Goal: Task Accomplishment & Management: Manage account settings

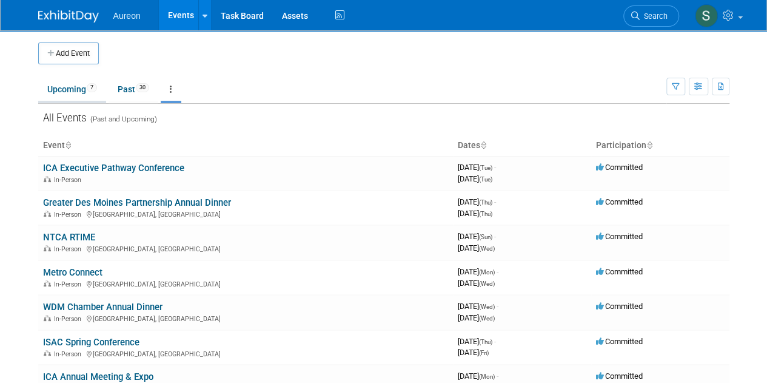
click at [70, 87] on link "Upcoming 7" at bounding box center [72, 89] width 68 height 23
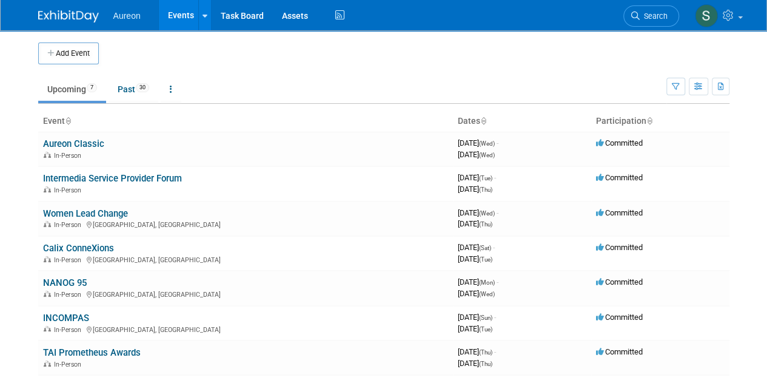
drag, startPoint x: 97, startPoint y: 179, endPoint x: 109, endPoint y: 181, distance: 12.4
click at [97, 179] on link "Intermedia Service Provider Forum" at bounding box center [112, 178] width 139 height 11
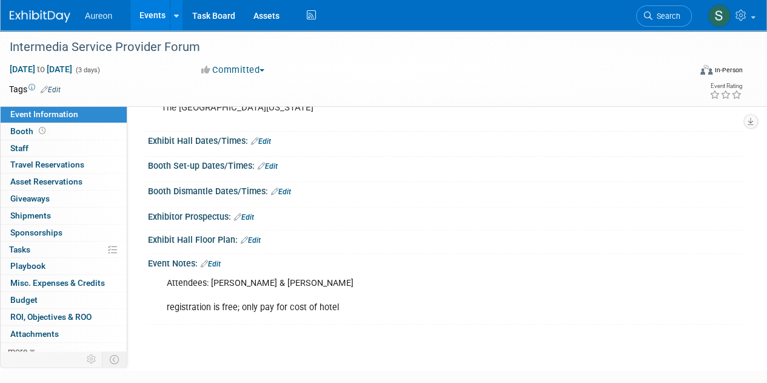
scroll to position [179, 0]
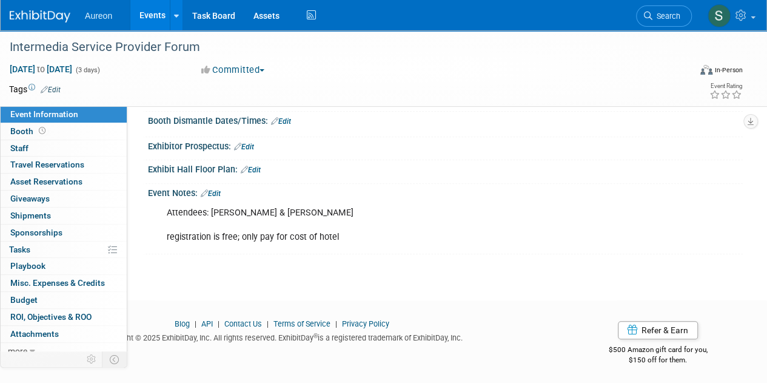
click at [218, 198] on div "Attendees: David Willem & Francis Wenthold registration is free; only pay for c…" at bounding box center [444, 201] width 580 height 6
click at [218, 192] on link "Edit" at bounding box center [211, 193] width 20 height 8
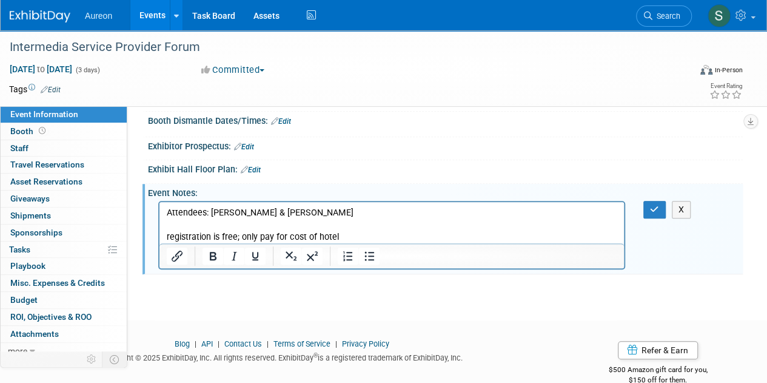
scroll to position [0, 0]
click at [218, 204] on html "Attendees: David Willem & Francis Wenthold registration is free; only pay for c…" at bounding box center [391, 222] width 464 height 41
drag, startPoint x: 224, startPoint y: 215, endPoint x: 236, endPoint y: 214, distance: 11.5
click at [224, 215] on p "Attendees: David Willem & Francis Wenthold registration is free; only pay for c…" at bounding box center [392, 225] width 450 height 36
drag, startPoint x: 260, startPoint y: 213, endPoint x: 211, endPoint y: 212, distance: 49.1
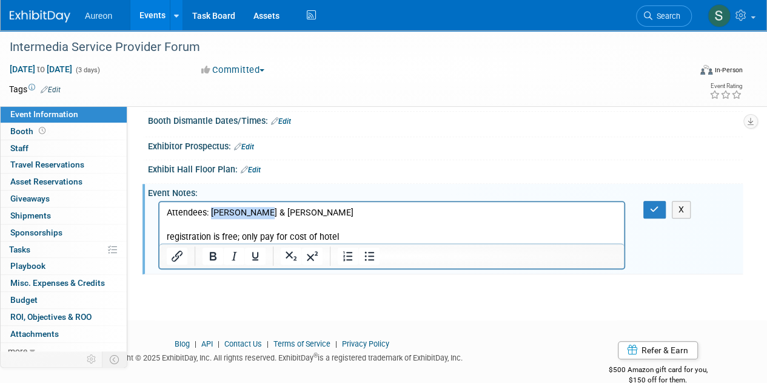
click at [211, 213] on p "Attendees: David Willem & Francis Wenthold registration is free; only pay for c…" at bounding box center [392, 225] width 450 height 36
click at [651, 207] on icon "button" at bounding box center [654, 209] width 9 height 8
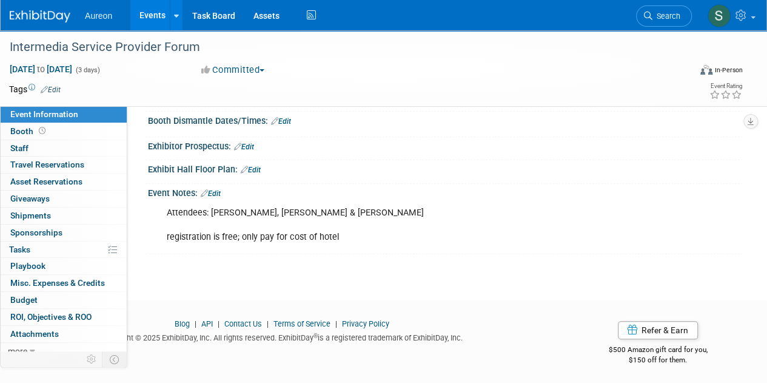
click at [46, 12] on img at bounding box center [40, 16] width 61 height 12
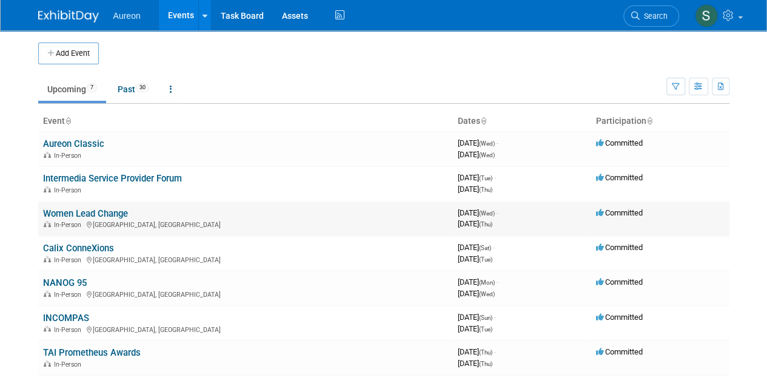
click at [99, 213] on link "Women Lead Change" at bounding box center [85, 213] width 85 height 11
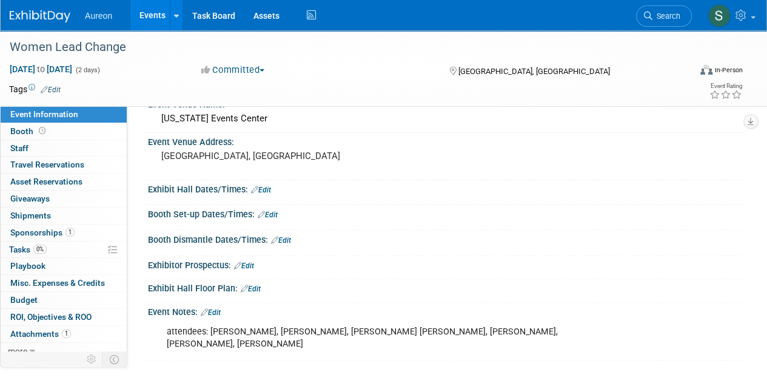
scroll to position [121, 0]
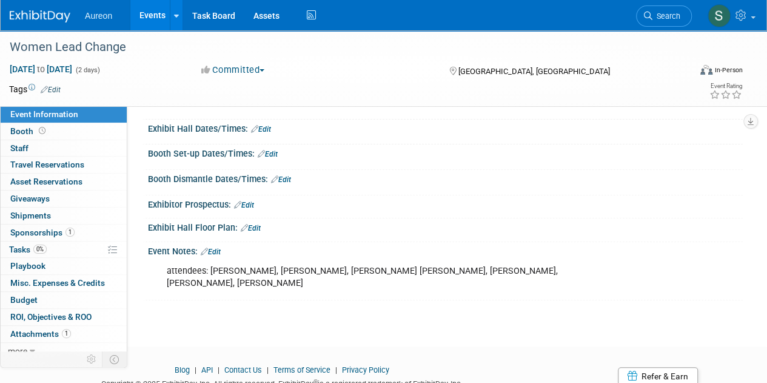
click at [214, 251] on link "Edit" at bounding box center [211, 251] width 20 height 8
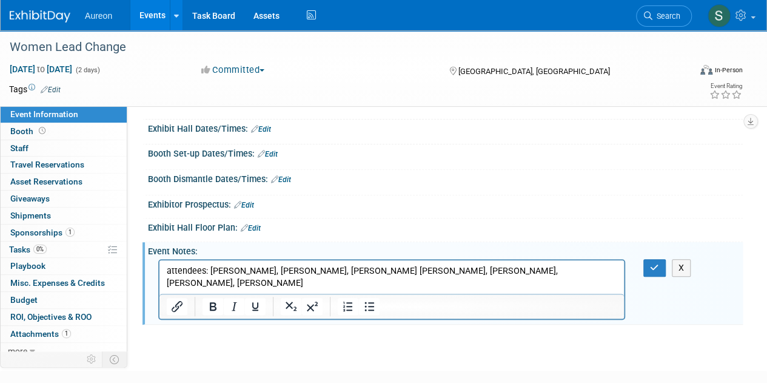
scroll to position [0, 0]
click at [618, 268] on html "attendees: Tina Schaffner, Holly Veeder, Kennedy Wuebker, Angie Harlow, Mandi B…" at bounding box center [391, 274] width 464 height 29
click at [168, 268] on p "attendees: Tina Schaffner, Holly Veeder, Kennedy Wuebker, Angie Harlow, Mandi B…" at bounding box center [392, 277] width 450 height 24
click at [239, 286] on p "in-person attendees: Tina Schaffner, Holly Veeder, Kennedy Wuebker, Angie Harlo…" at bounding box center [392, 277] width 450 height 24
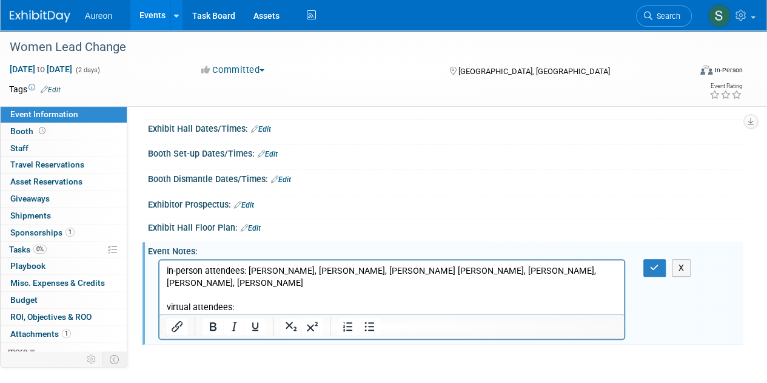
click at [246, 303] on p "virtual attendees:" at bounding box center [392, 307] width 450 height 12
click at [662, 269] on button "button" at bounding box center [654, 268] width 22 height 18
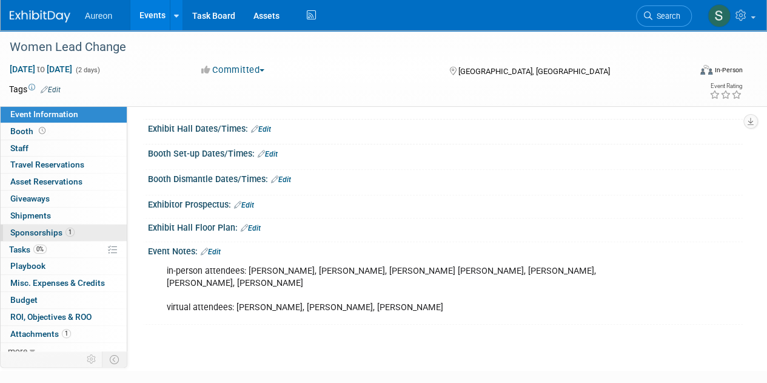
click at [63, 235] on span "Sponsorships 1" at bounding box center [42, 232] width 64 height 10
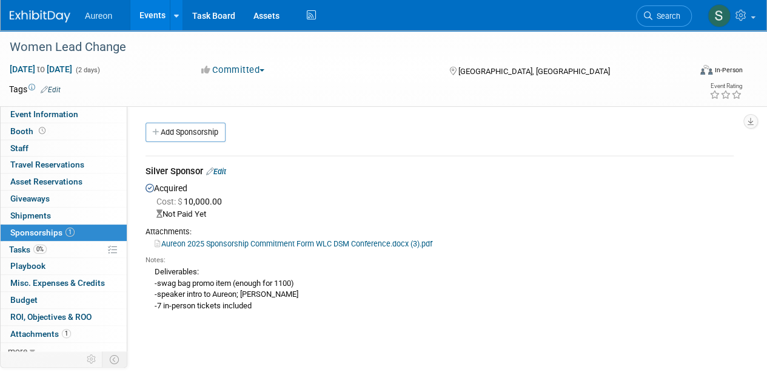
click at [296, 236] on div "Attachments:" at bounding box center [440, 231] width 588 height 11
click at [291, 239] on link "Aureon 2025 Sponsorship Commitment Form WLC DSM Conference.docx (3).pdf" at bounding box center [294, 243] width 278 height 9
click at [321, 307] on div "Deliverables: -swag bag promo item (enough for 1100) -speaker intro to Aureon; …" at bounding box center [440, 288] width 588 height 46
click at [226, 171] on link "Edit" at bounding box center [216, 171] width 20 height 9
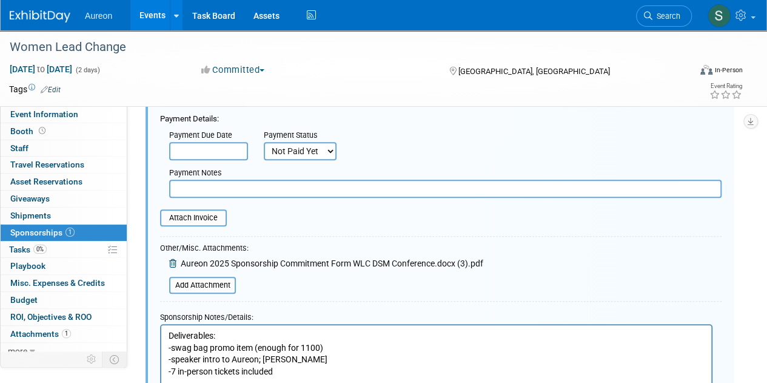
scroll to position [381, 0]
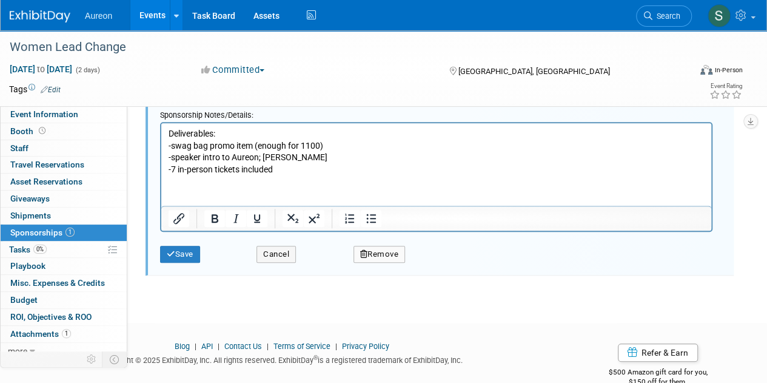
click at [281, 168] on p "Deliverables: -swag bag promo item (enough for 1100) -speaker intro to Aureon; …" at bounding box center [437, 150] width 536 height 47
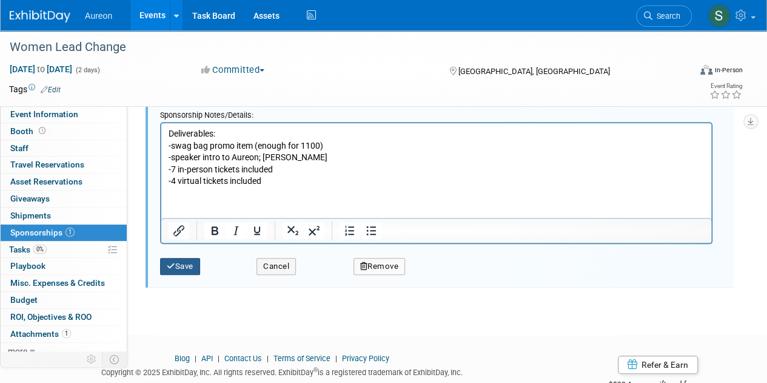
click at [183, 269] on button "Save" at bounding box center [180, 266] width 40 height 17
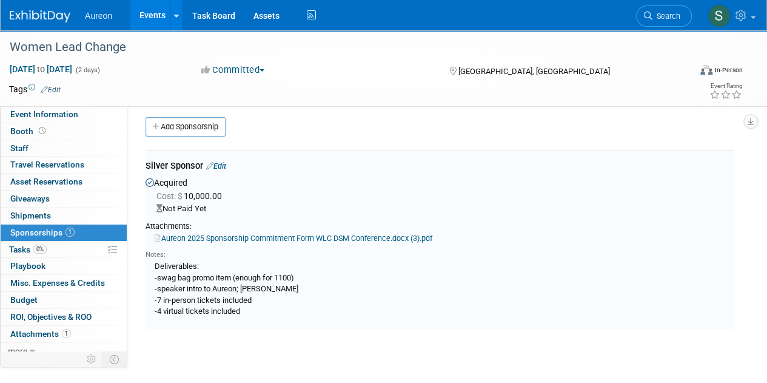
scroll to position [0, 0]
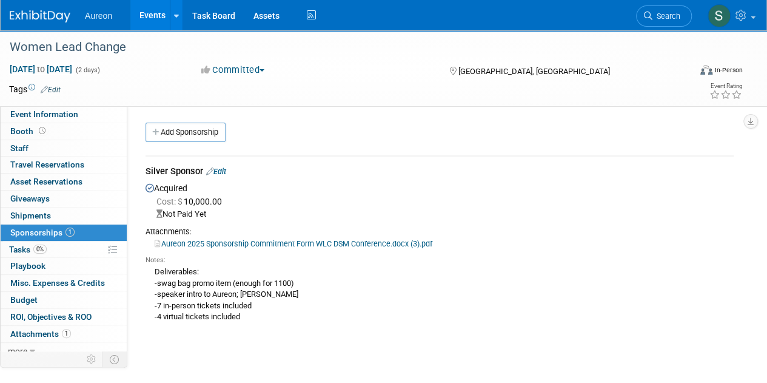
click at [45, 6] on link at bounding box center [47, 10] width 75 height 10
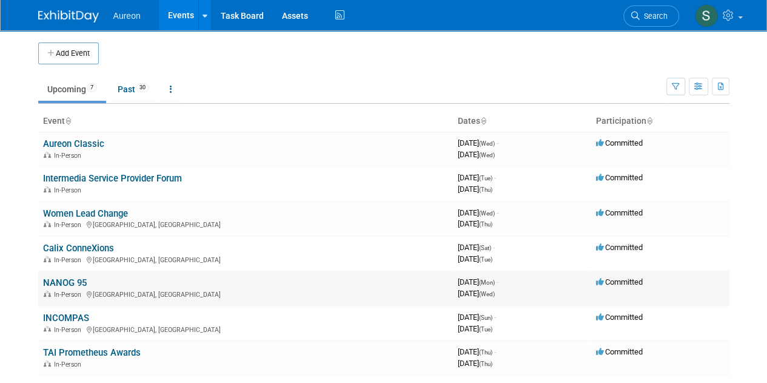
click at [47, 281] on link "NANOG 95" at bounding box center [65, 282] width 44 height 11
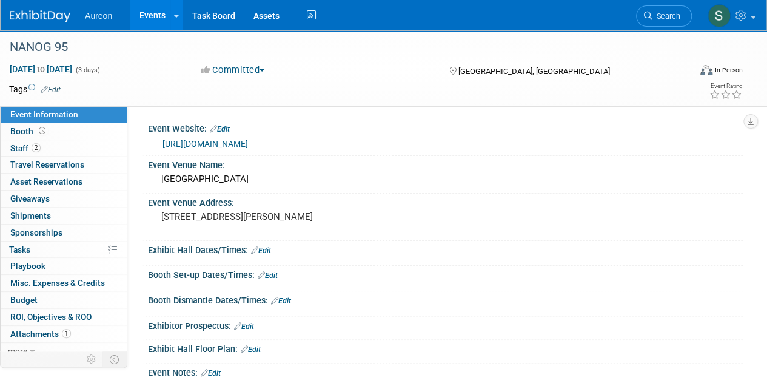
click at [222, 70] on button "Committed" at bounding box center [233, 70] width 72 height 13
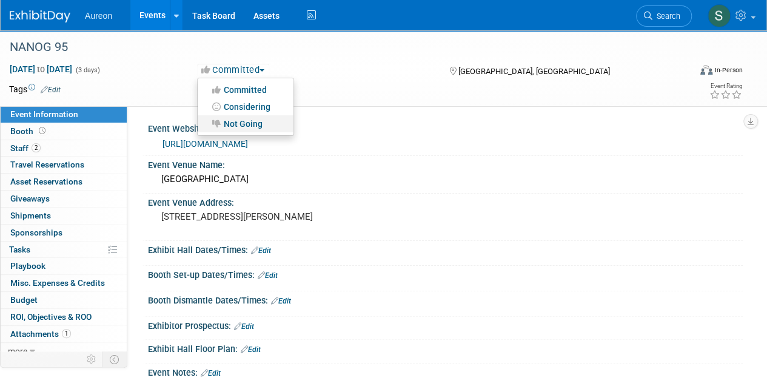
click at [232, 118] on link "Not Going" at bounding box center [246, 123] width 96 height 17
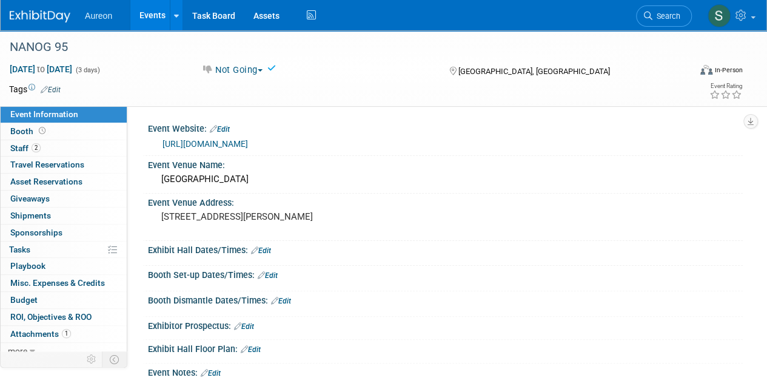
click at [55, 19] on img at bounding box center [40, 16] width 61 height 12
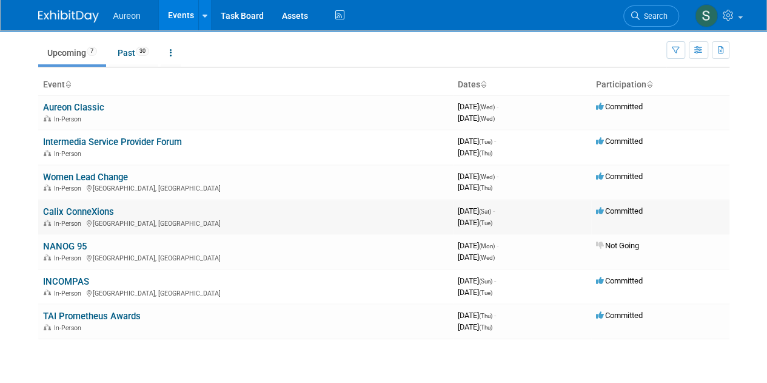
scroll to position [61, 0]
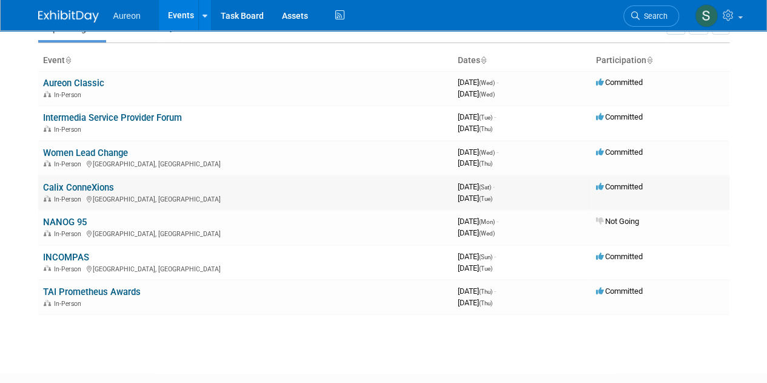
click at [99, 186] on link "Calix ConneXions" at bounding box center [78, 187] width 71 height 11
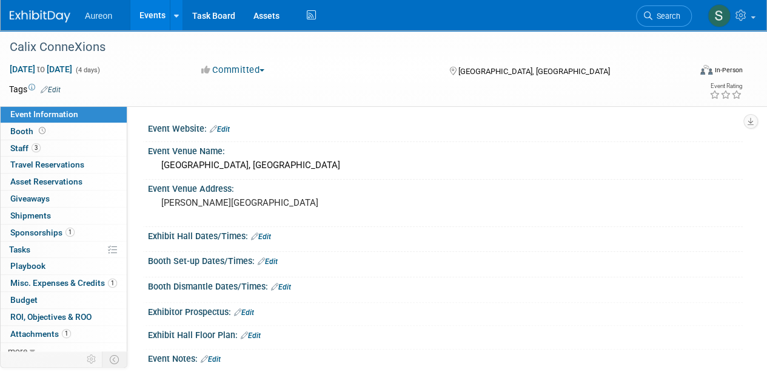
click at [38, 20] on img at bounding box center [40, 16] width 61 height 12
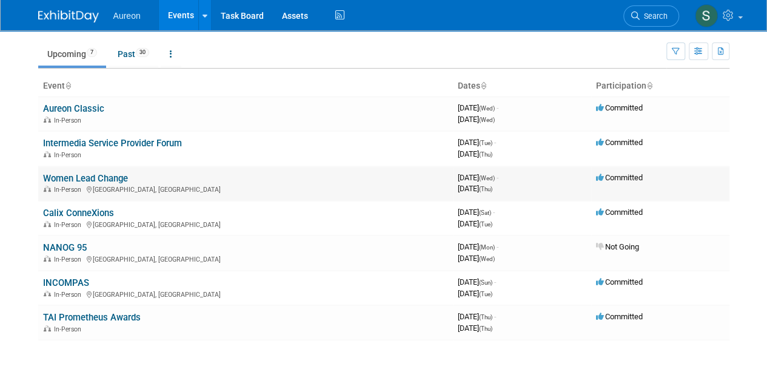
scroll to position [61, 0]
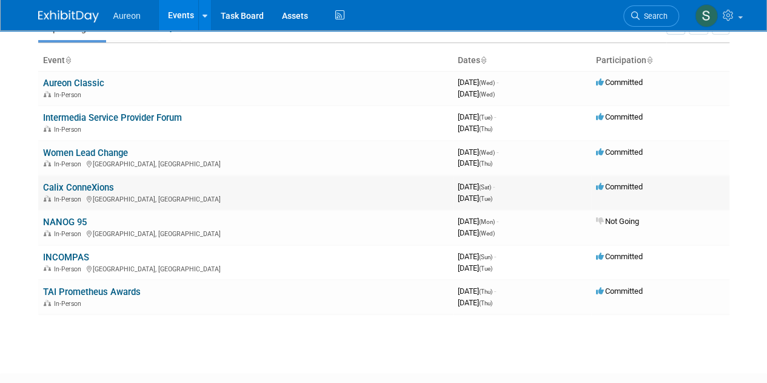
click at [61, 185] on link "Calix ConneXions" at bounding box center [78, 187] width 71 height 11
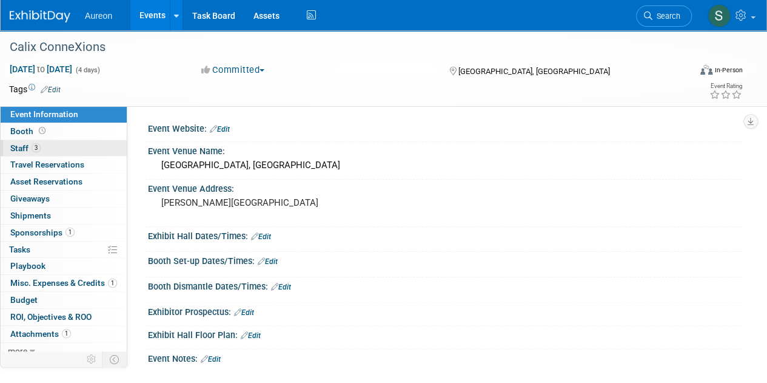
click at [73, 152] on link "3 Staff 3" at bounding box center [64, 148] width 126 height 16
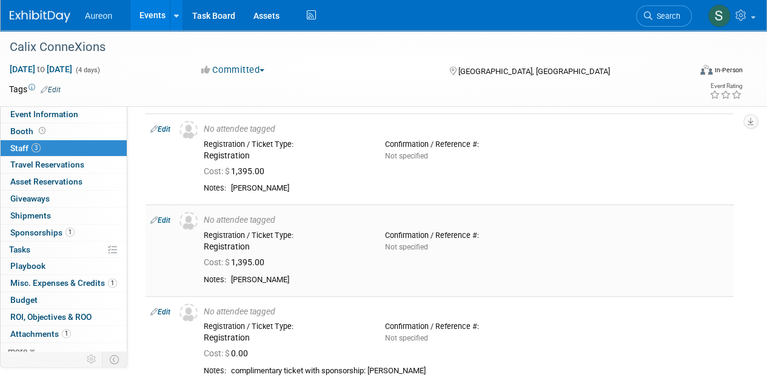
scroll to position [61, 0]
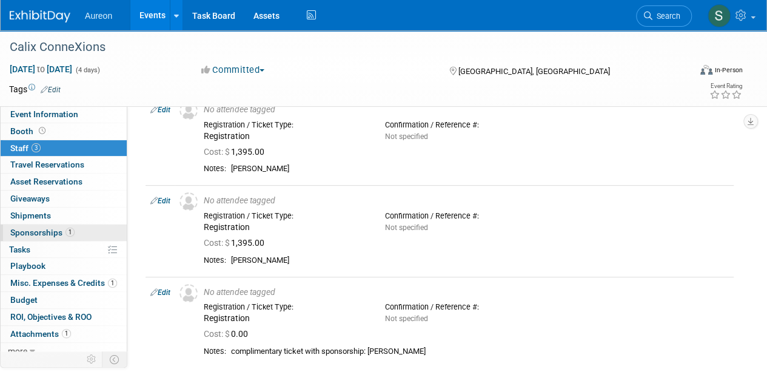
click at [28, 230] on span "Sponsorships 1" at bounding box center [42, 232] width 64 height 10
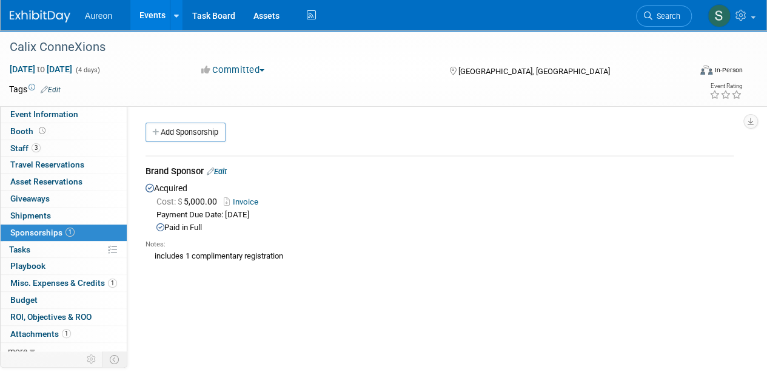
click at [50, 281] on span "Misc. Expenses & Credits 1" at bounding box center [63, 283] width 107 height 10
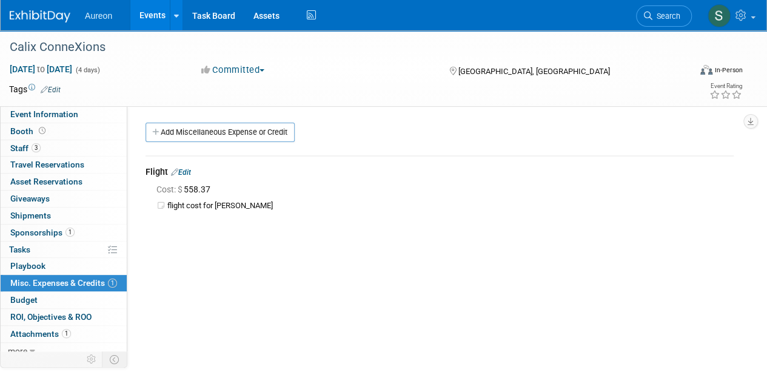
click at [105, 18] on span "Aureon" at bounding box center [98, 16] width 27 height 10
click at [27, 13] on img at bounding box center [40, 16] width 61 height 12
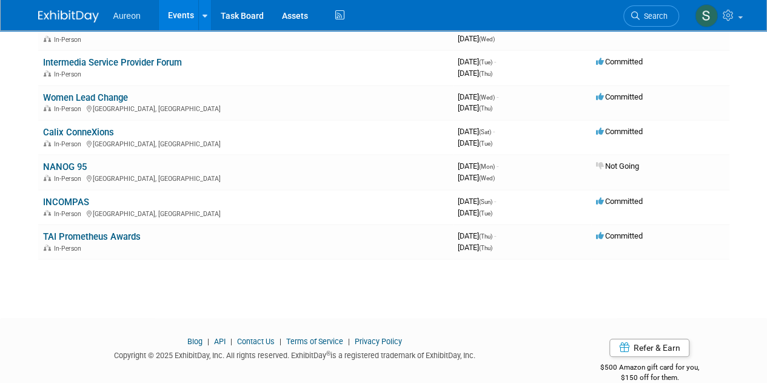
scroll to position [121, 0]
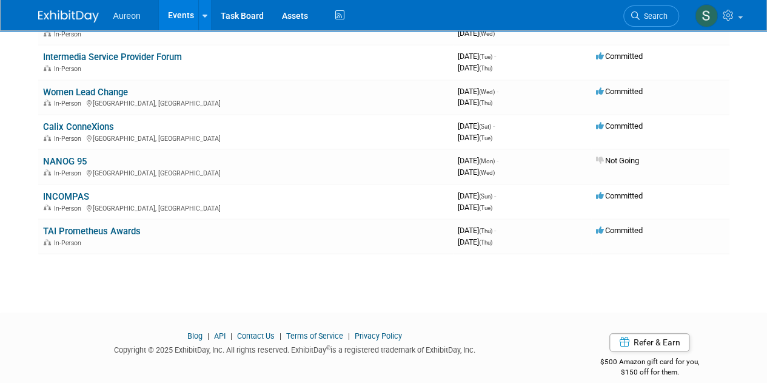
click at [86, 13] on img at bounding box center [68, 16] width 61 height 12
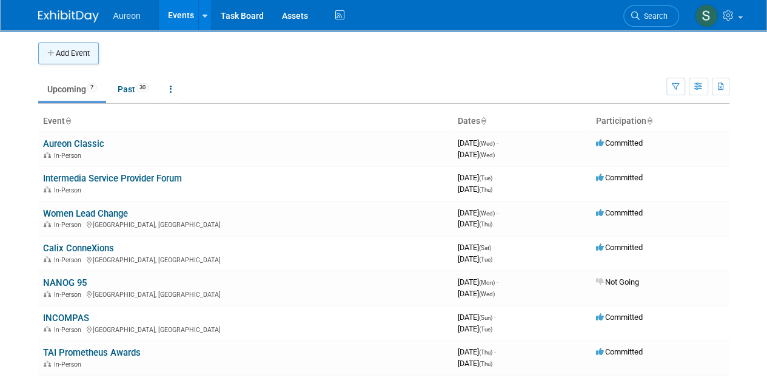
click at [65, 53] on button "Add Event" at bounding box center [68, 53] width 61 height 22
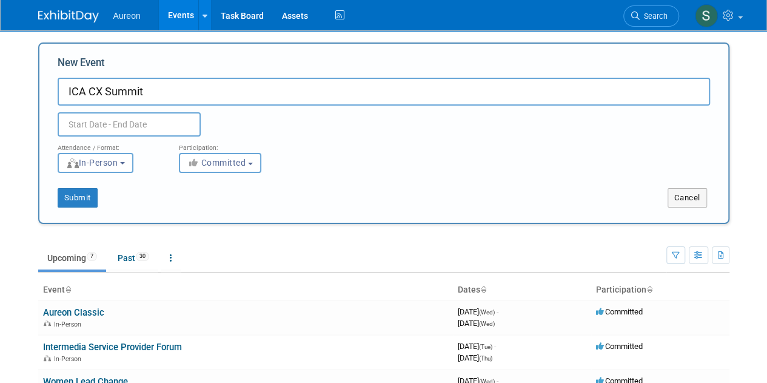
type input "ICA CX Summit"
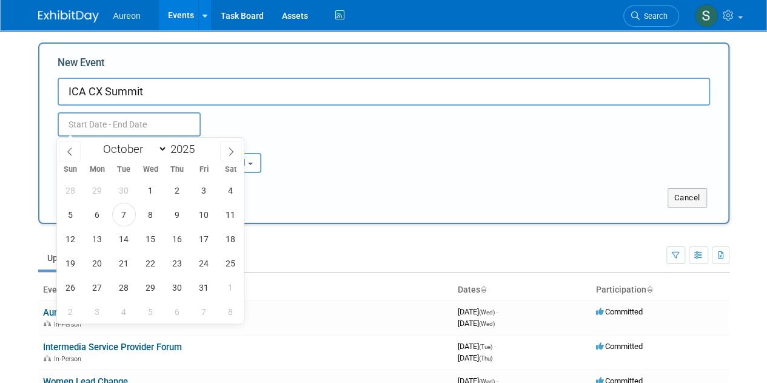
click at [85, 119] on input "text" at bounding box center [129, 124] width 143 height 24
click at [153, 289] on span "29" at bounding box center [151, 287] width 24 height 24
click at [179, 289] on span "30" at bounding box center [178, 287] width 24 height 24
type input "[DATE] to [DATE]"
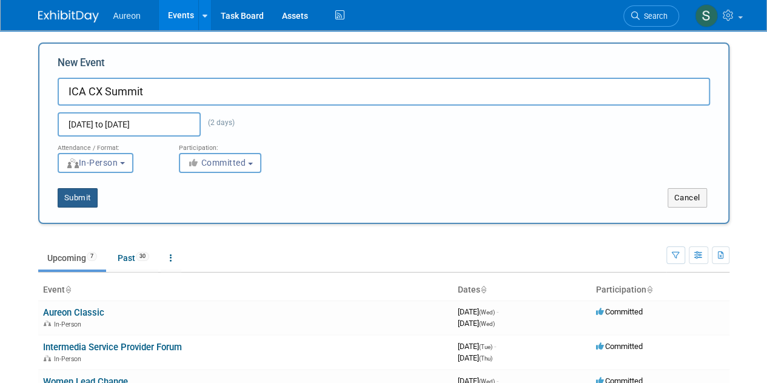
click at [79, 192] on button "Submit" at bounding box center [78, 197] width 40 height 19
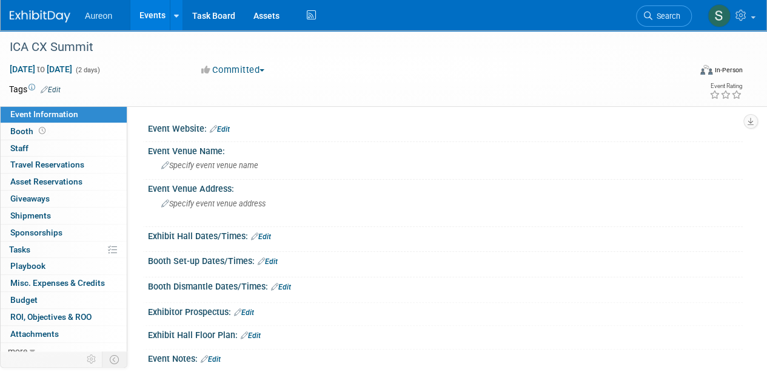
click at [224, 126] on link "Edit" at bounding box center [220, 129] width 20 height 8
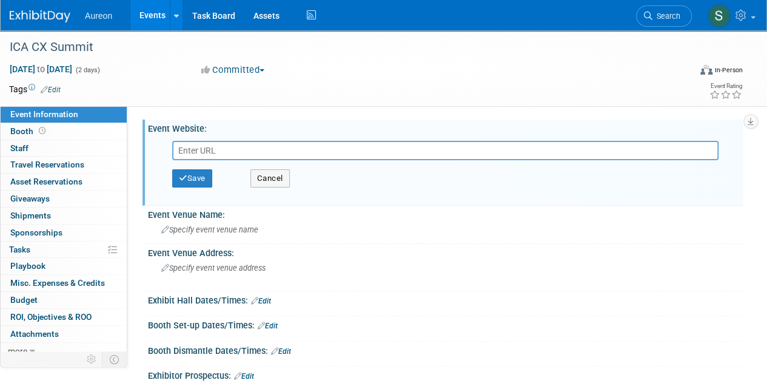
click at [236, 149] on input "text" at bounding box center [445, 150] width 546 height 19
paste input "[URL][DOMAIN_NAME]"
type input "[URL][DOMAIN_NAME]"
click at [205, 180] on button "Save" at bounding box center [192, 178] width 40 height 18
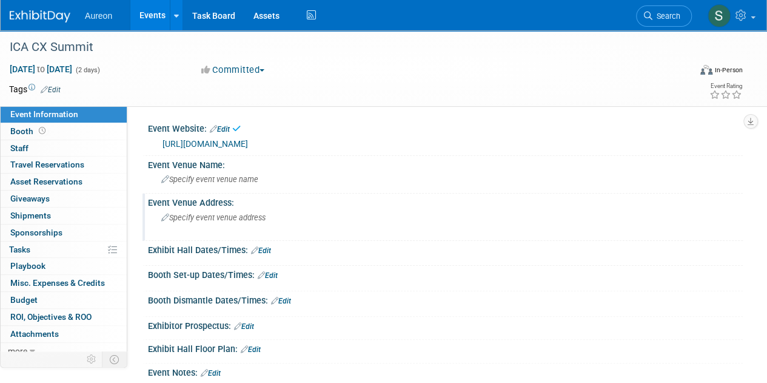
click at [229, 227] on div "Specify event venue address" at bounding box center [272, 222] width 230 height 28
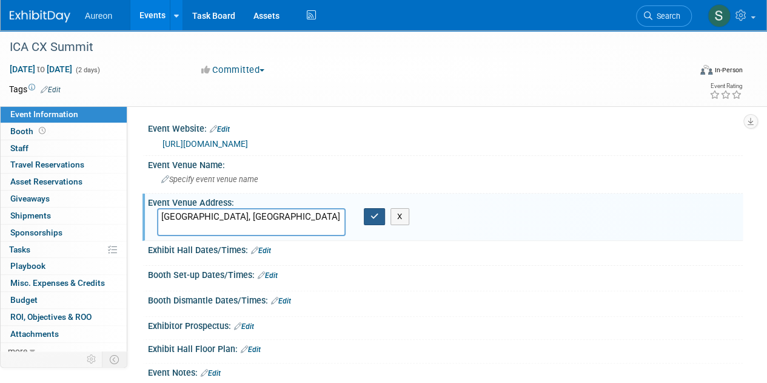
type textarea "Hilton Garden Inn Johnston, IA"
click at [370, 215] on icon "button" at bounding box center [374, 216] width 8 height 8
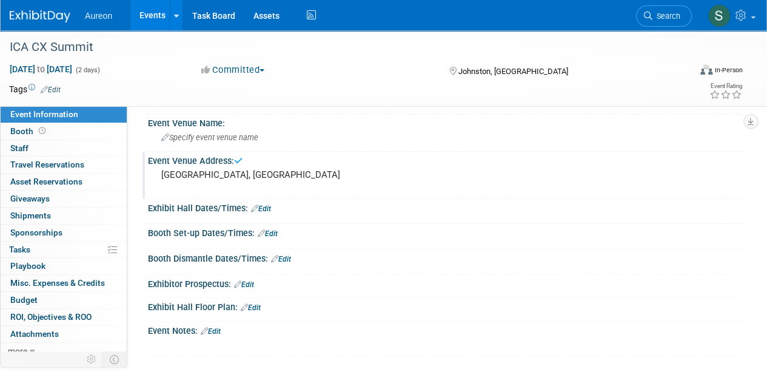
scroll to position [61, 0]
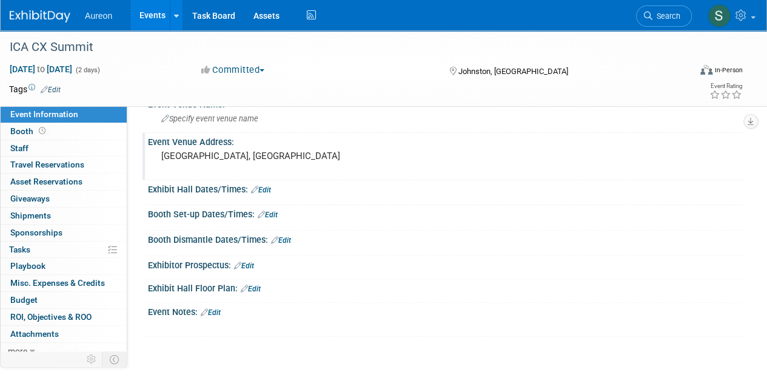
click at [219, 312] on link "Edit" at bounding box center [211, 312] width 20 height 8
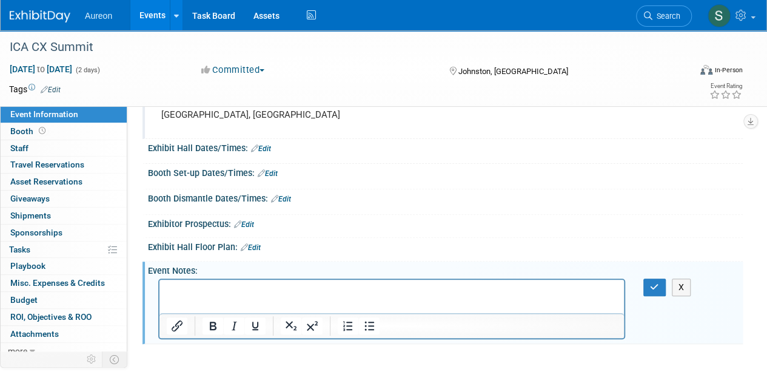
scroll to position [121, 0]
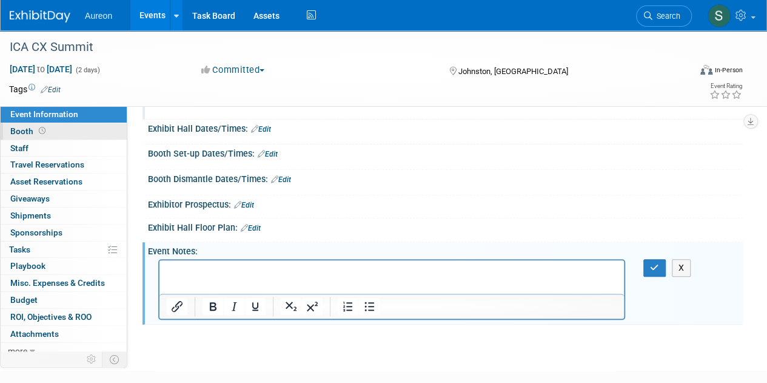
click at [55, 127] on link "Booth" at bounding box center [64, 131] width 126 height 16
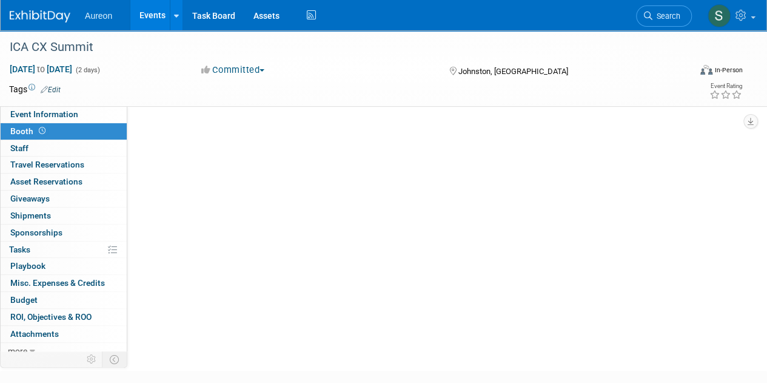
scroll to position [0, 0]
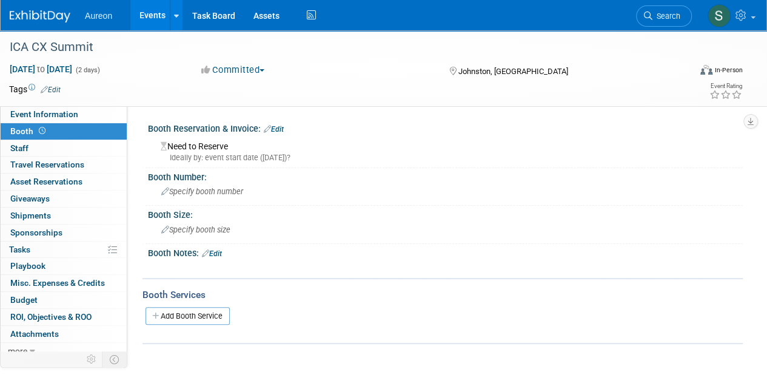
click at [216, 252] on link "Edit" at bounding box center [212, 253] width 20 height 8
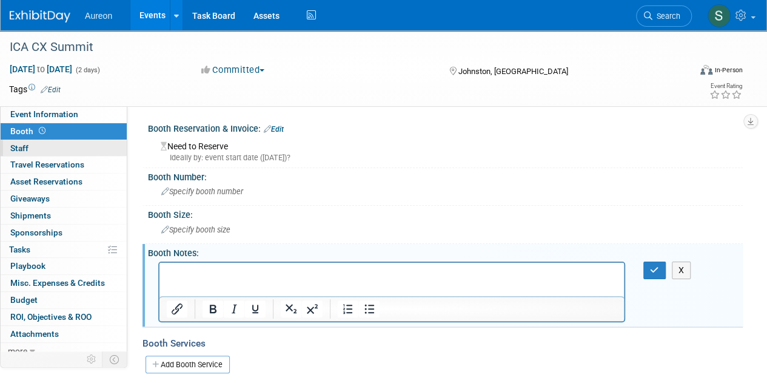
click at [34, 144] on link "0 Staff 0" at bounding box center [64, 148] width 126 height 16
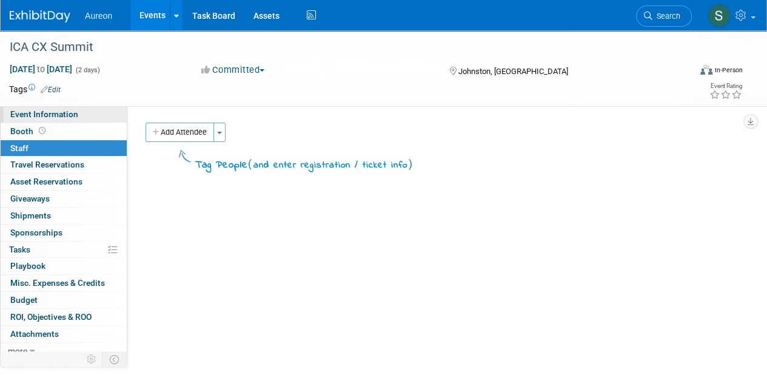
click at [27, 113] on span "Event Information" at bounding box center [44, 114] width 68 height 10
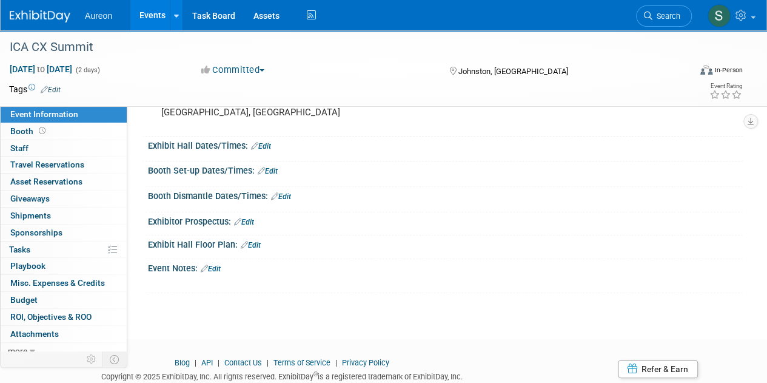
scroll to position [121, 0]
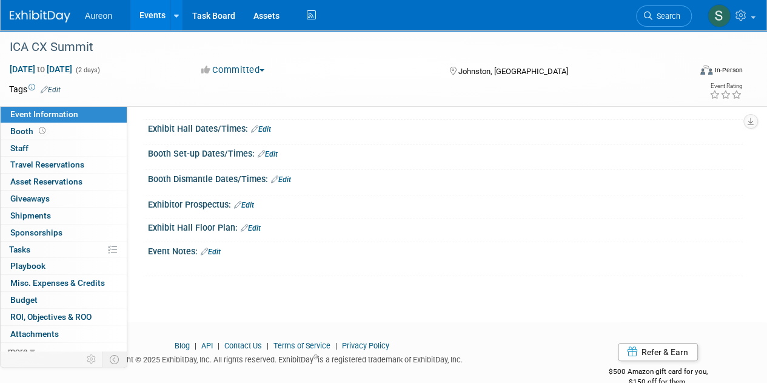
click at [219, 250] on link "Edit" at bounding box center [211, 251] width 20 height 8
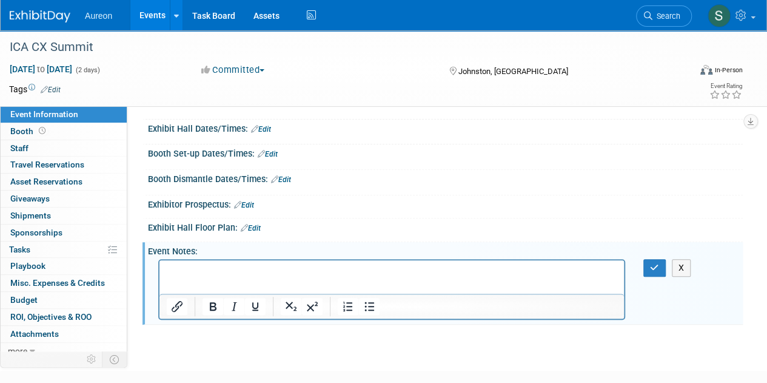
scroll to position [0, 0]
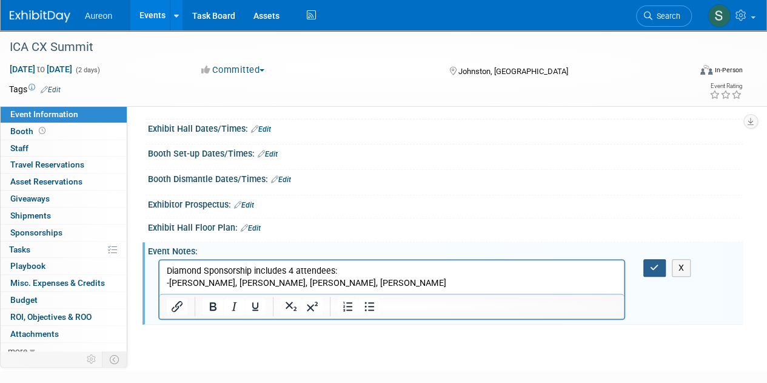
click at [658, 269] on icon "button" at bounding box center [654, 267] width 9 height 8
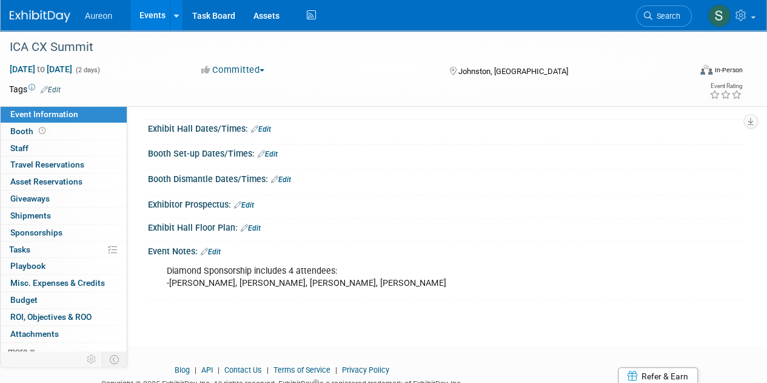
click at [34, 19] on img at bounding box center [40, 16] width 61 height 12
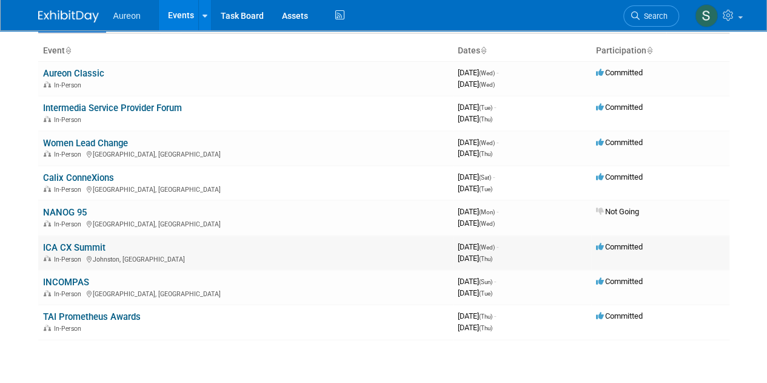
scroll to position [170, 0]
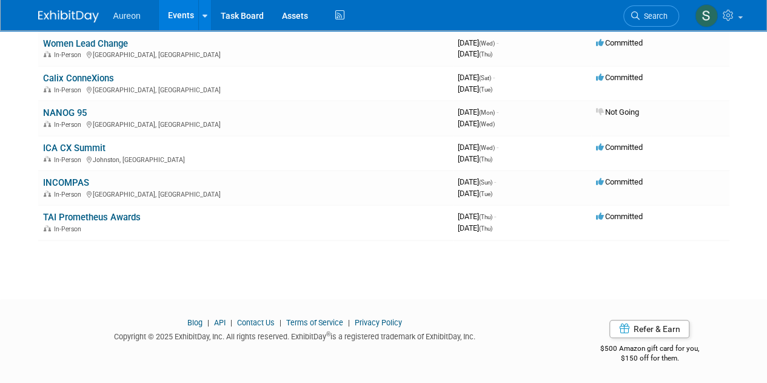
click at [99, 214] on link "TAI Prometheus Awards" at bounding box center [92, 217] width 98 height 11
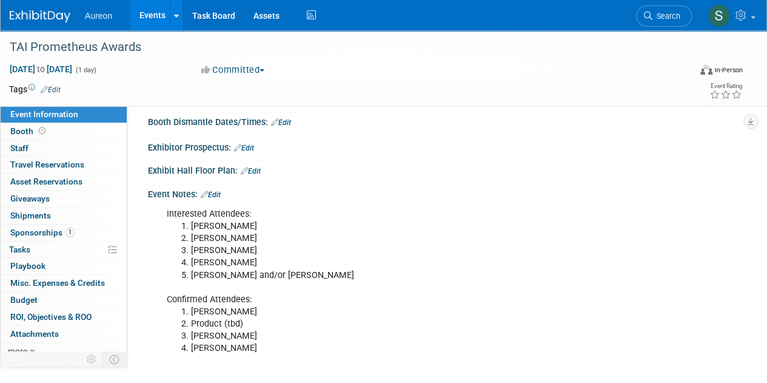
scroll to position [243, 0]
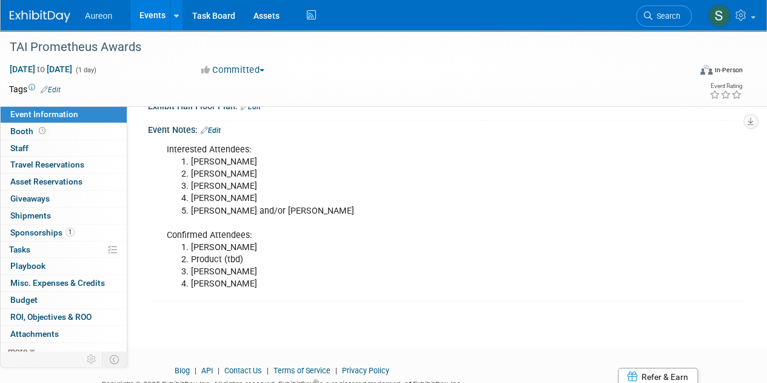
click at [33, 19] on img at bounding box center [40, 16] width 61 height 12
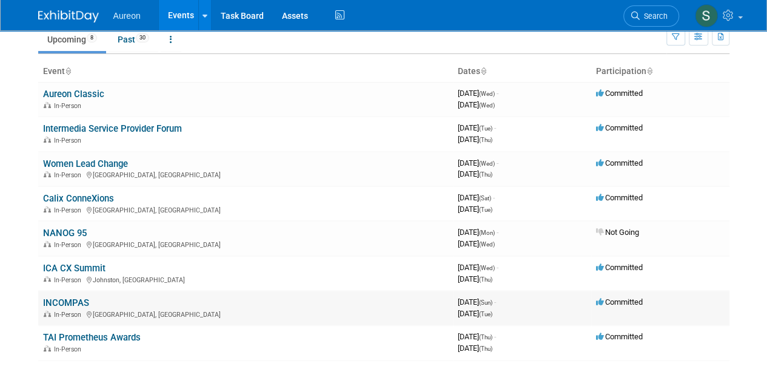
scroll to position [121, 0]
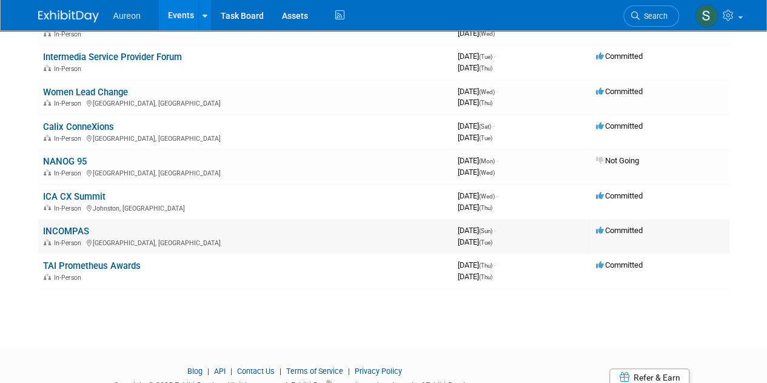
click at [60, 224] on td "INCOMPAS In-Person Tampa, FL" at bounding box center [245, 236] width 415 height 35
click at [62, 230] on link "INCOMPAS" at bounding box center [66, 231] width 46 height 11
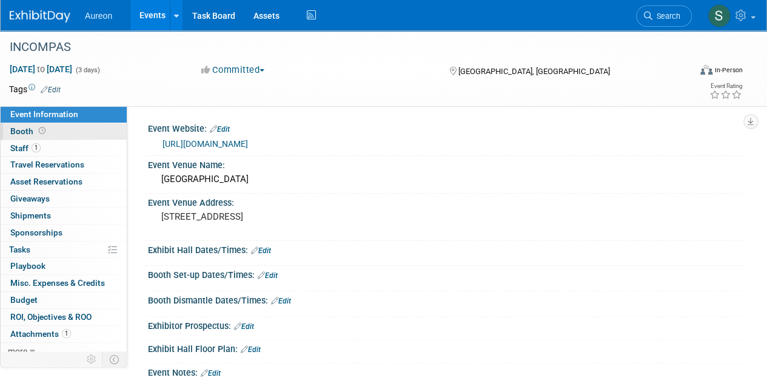
click at [62, 128] on link "Booth" at bounding box center [64, 131] width 126 height 16
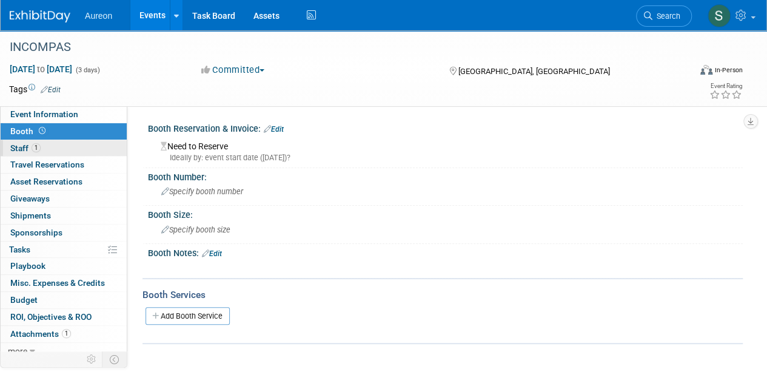
click at [62, 145] on link "1 Staff 1" at bounding box center [64, 148] width 126 height 16
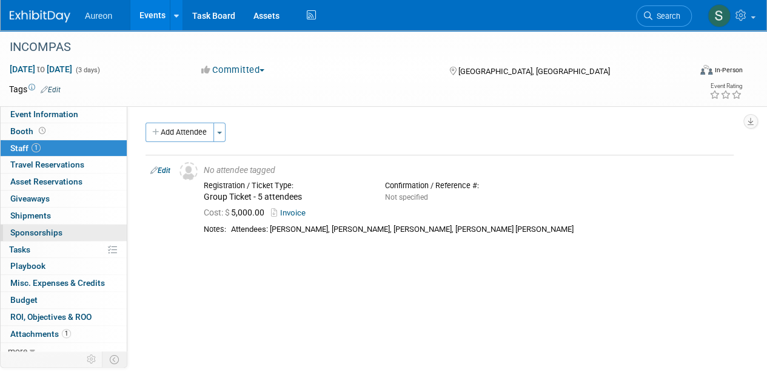
click at [57, 232] on span "Sponsorships 0" at bounding box center [36, 232] width 52 height 10
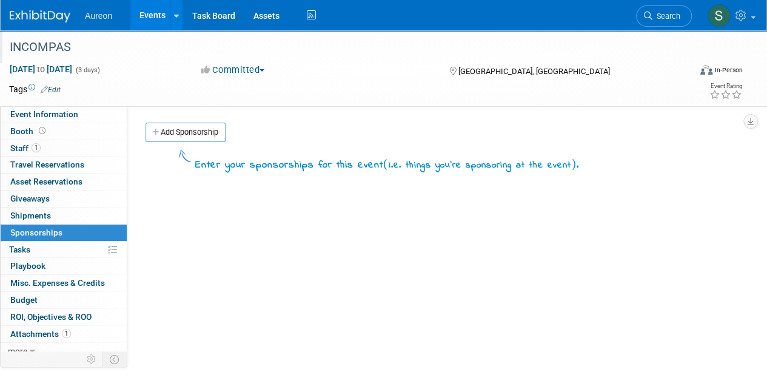
click at [49, 45] on div "INCOMPAS" at bounding box center [342, 47] width 675 height 22
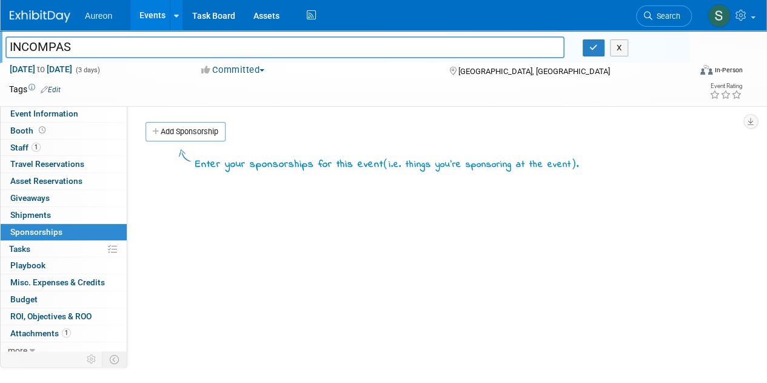
click at [36, 8] on link at bounding box center [47, 10] width 75 height 10
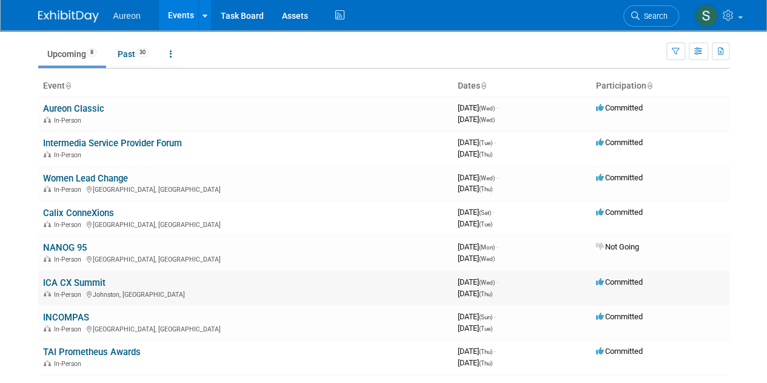
scroll to position [61, 0]
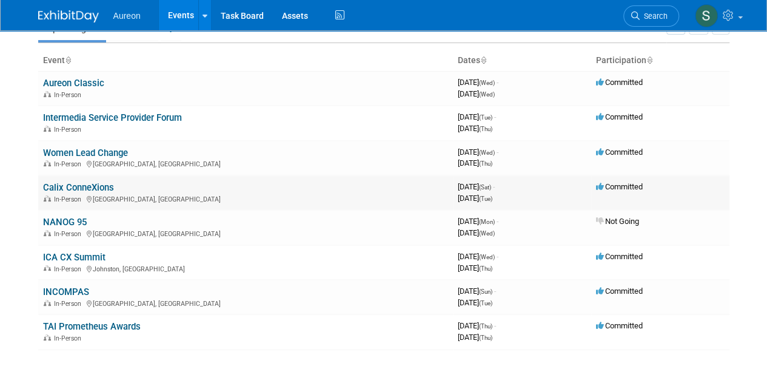
click at [102, 182] on link "Calix ConneXions" at bounding box center [78, 187] width 71 height 11
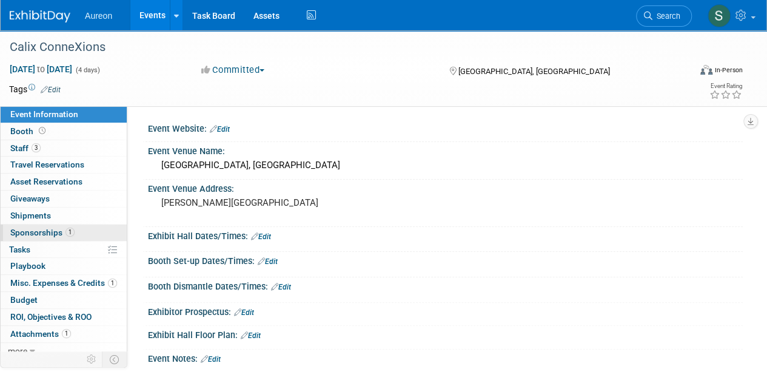
click at [43, 227] on span "Sponsorships 1" at bounding box center [42, 232] width 64 height 10
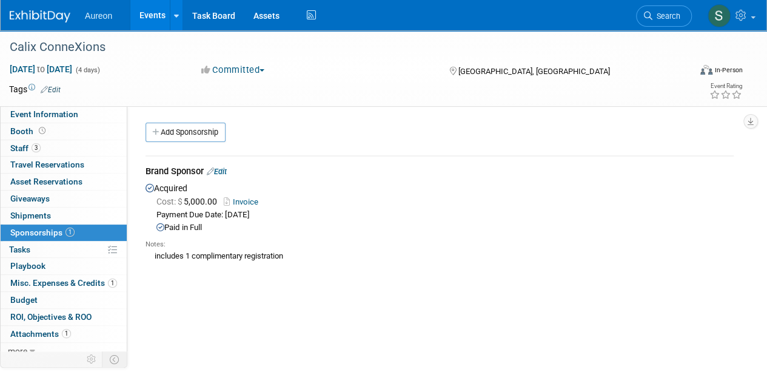
click at [52, 286] on span "Misc. Expenses & Credits 1" at bounding box center [63, 283] width 107 height 10
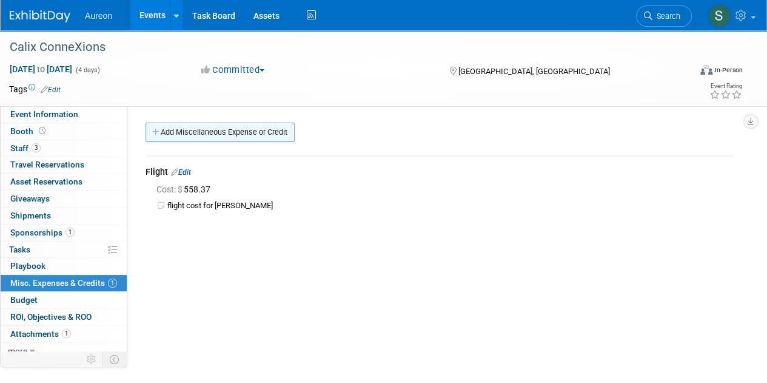
click at [221, 138] on link "Add Miscellaneous Expense or Credit" at bounding box center [220, 131] width 149 height 19
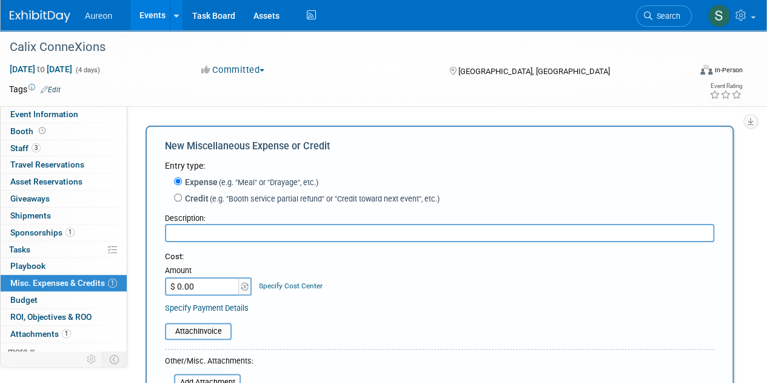
click at [232, 232] on input "text" at bounding box center [439, 233] width 549 height 18
type input "Hotel Expense"
click at [200, 287] on input "$ 0.00" at bounding box center [203, 286] width 76 height 18
click at [199, 284] on input "$ 0.00" at bounding box center [203, 286] width 76 height 18
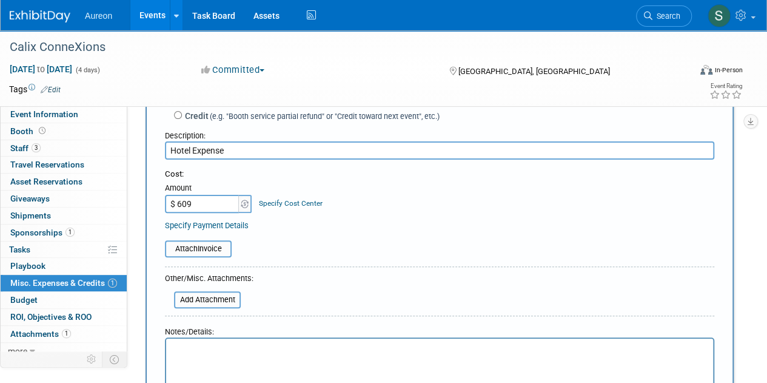
scroll to position [182, 0]
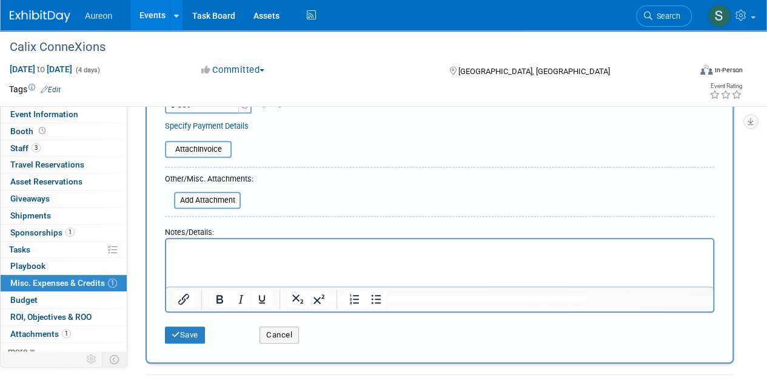
type input "$ 609.00"
click at [232, 256] on html at bounding box center [439, 247] width 547 height 17
click at [175, 341] on button "Save" at bounding box center [185, 334] width 40 height 17
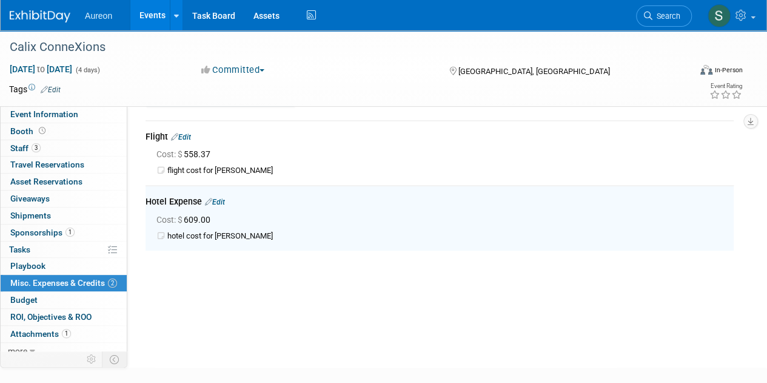
scroll to position [0, 0]
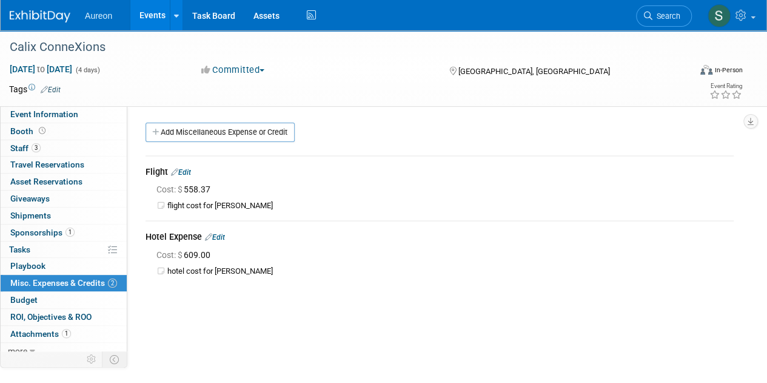
click at [52, 18] on img at bounding box center [40, 16] width 61 height 12
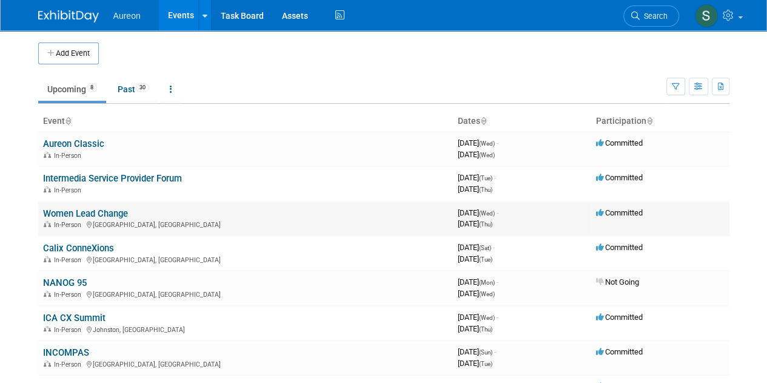
scroll to position [61, 0]
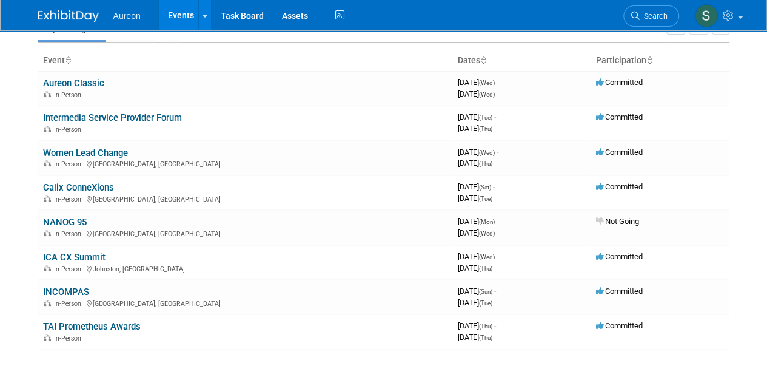
click at [72, 12] on img at bounding box center [68, 16] width 61 height 12
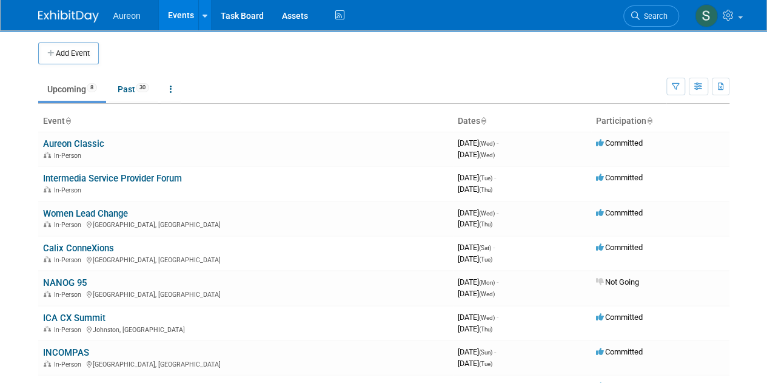
click at [79, 52] on button "Add Event" at bounding box center [68, 53] width 61 height 22
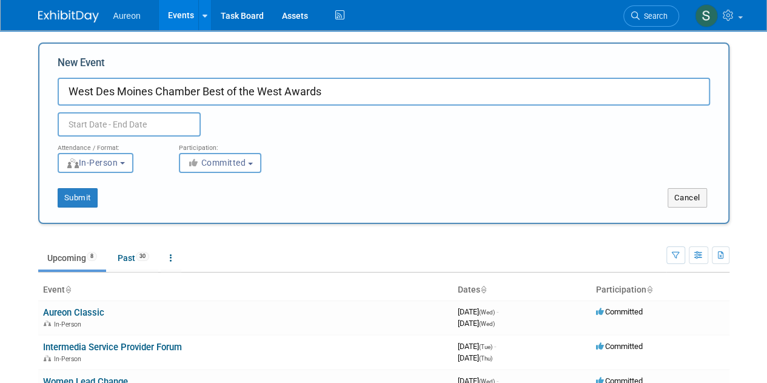
type input "West Des Moines Chamber Best of the West Awards"
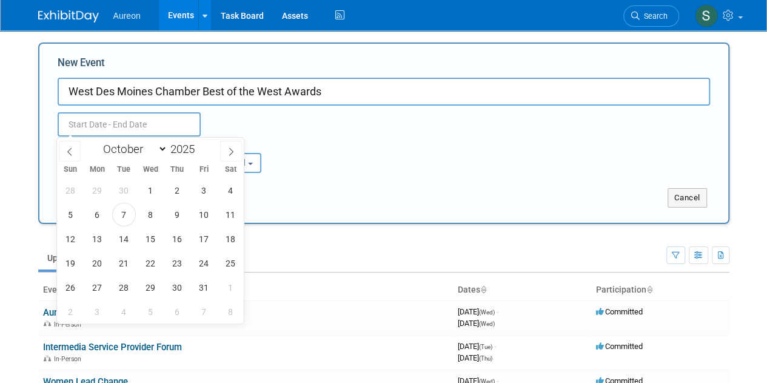
click at [141, 121] on input "text" at bounding box center [129, 124] width 143 height 24
click at [118, 151] on select "January February March April May June July August September October November De…" at bounding box center [133, 148] width 70 height 15
select select "11"
click at [98, 141] on select "January February March April May June July August September October November De…" at bounding box center [133, 148] width 70 height 15
click at [126, 182] on span "2" at bounding box center [124, 190] width 24 height 24
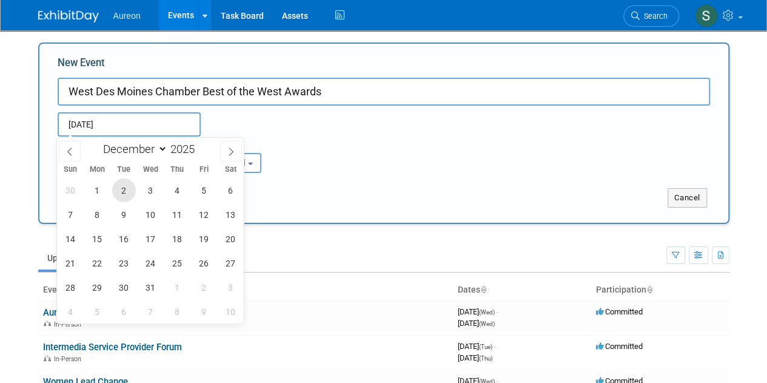
type input "Dec 2, 2025 to Dec 2, 2025"
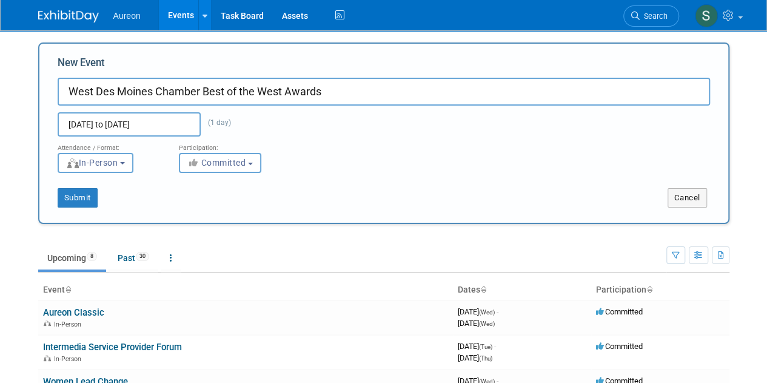
click at [331, 142] on div "Attendance / Format: <img src="https://www.exhibitday.com/Images/Format-InPerso…" at bounding box center [384, 154] width 671 height 36
click at [84, 196] on button "Submit" at bounding box center [78, 197] width 40 height 19
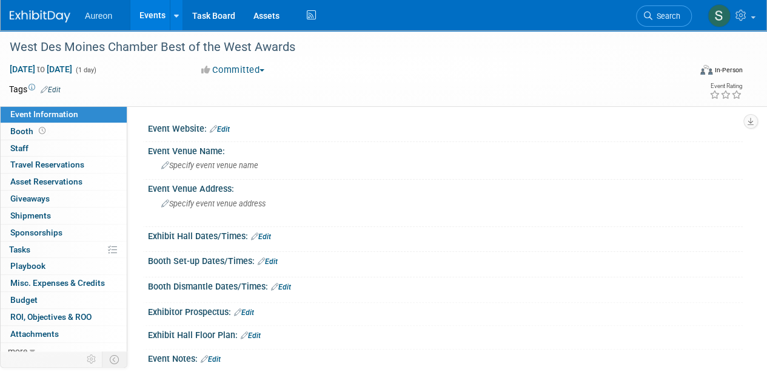
click at [221, 127] on link "Edit" at bounding box center [220, 129] width 20 height 8
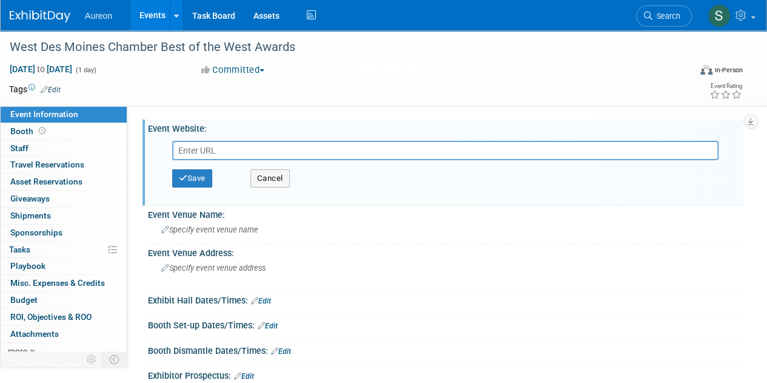
click at [206, 153] on input "text" at bounding box center [445, 150] width 546 height 19
paste input "https://members.wdmchamber.org/events/details/best-of-the-west-awards-celebrati…"
type input "https://members.wdmchamber.org/events/details/best-of-the-west-awards-celebrati…"
click at [202, 179] on button "Save" at bounding box center [192, 178] width 40 height 18
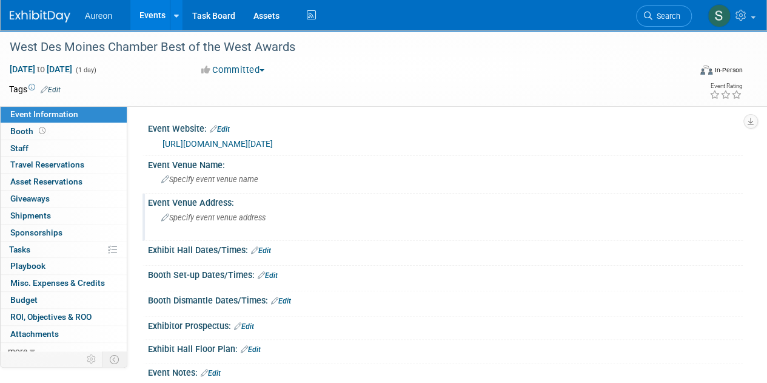
click at [222, 212] on div "Specify event venue address" at bounding box center [272, 222] width 230 height 28
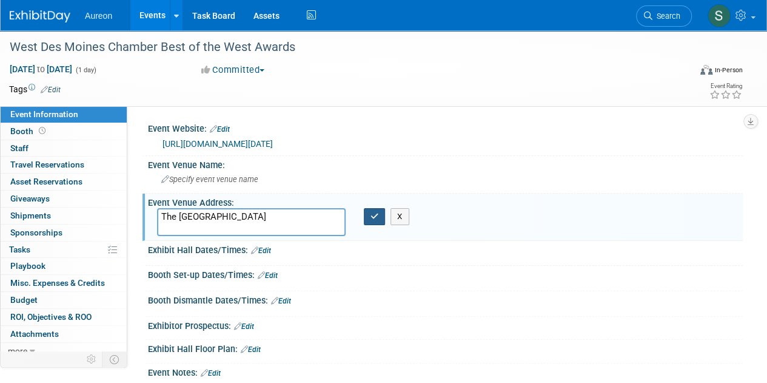
type textarea "The Rewind Hotel"
click at [378, 218] on button "button" at bounding box center [375, 216] width 22 height 17
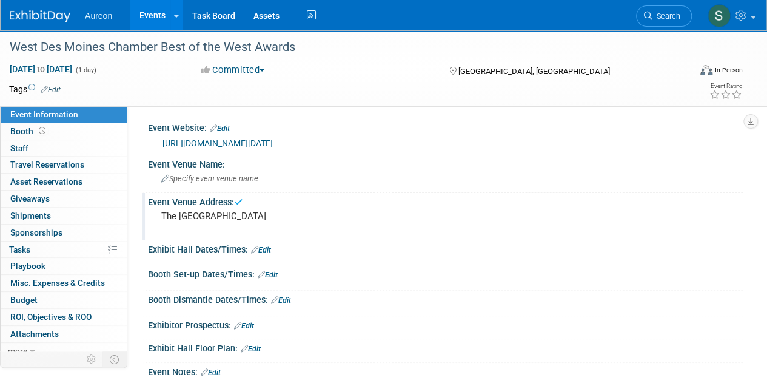
scroll to position [61, 0]
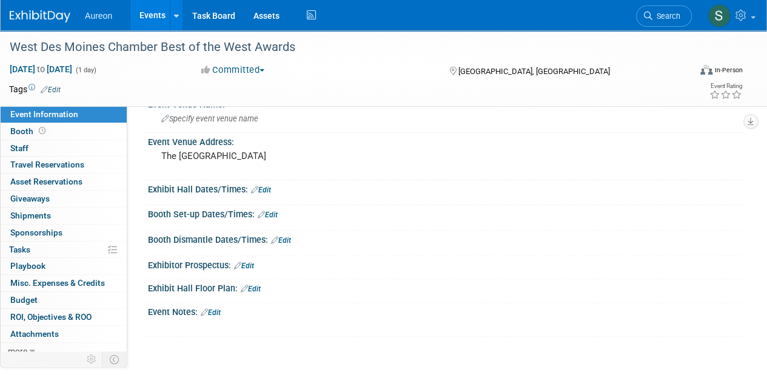
click at [218, 308] on link "Edit" at bounding box center [211, 312] width 20 height 8
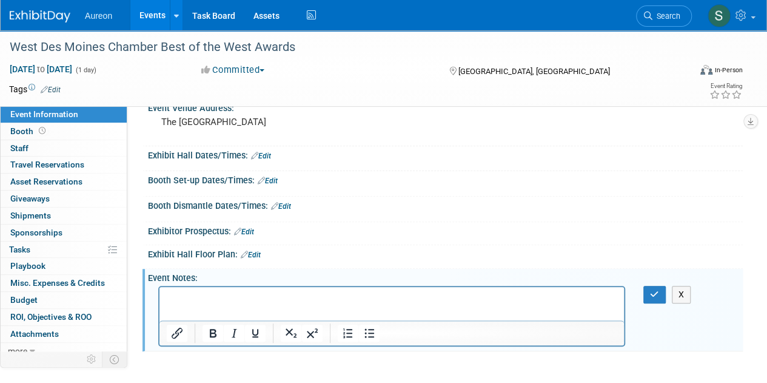
scroll to position [121, 0]
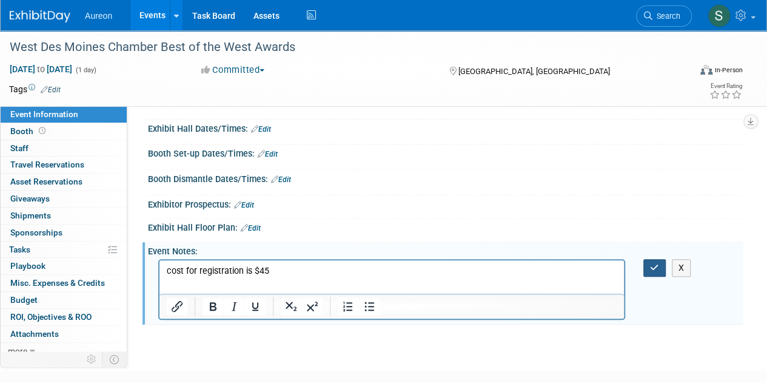
click at [654, 264] on icon "button" at bounding box center [654, 267] width 9 height 8
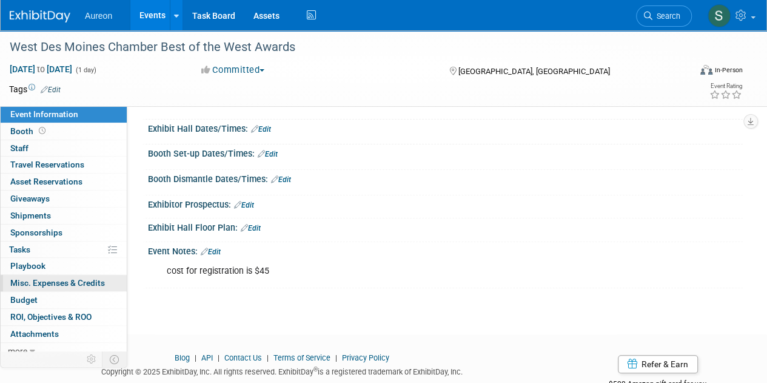
click at [65, 283] on span "Misc. Expenses & Credits 0" at bounding box center [57, 283] width 95 height 10
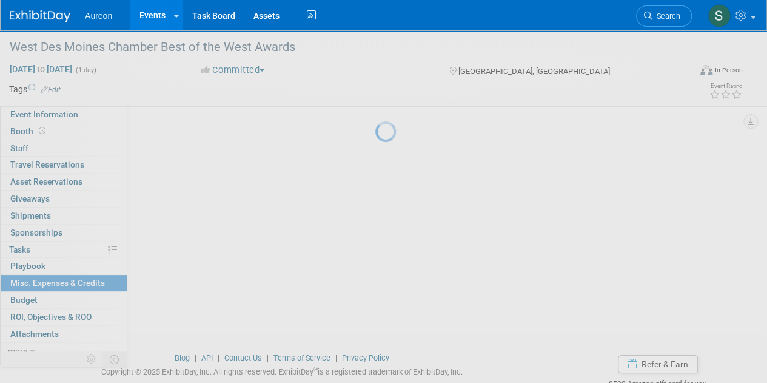
scroll to position [0, 0]
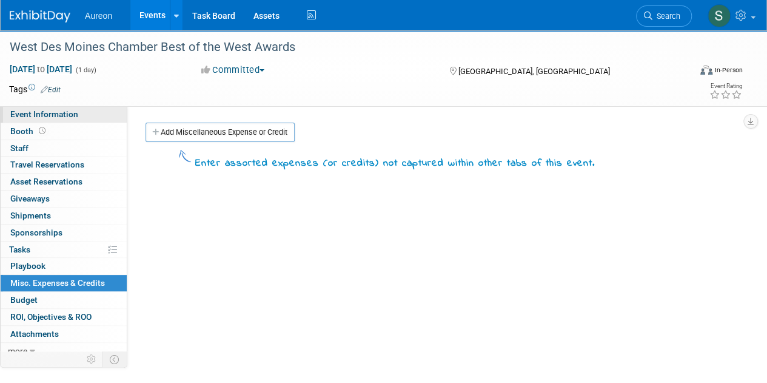
click at [51, 110] on span "Event Information" at bounding box center [44, 114] width 68 height 10
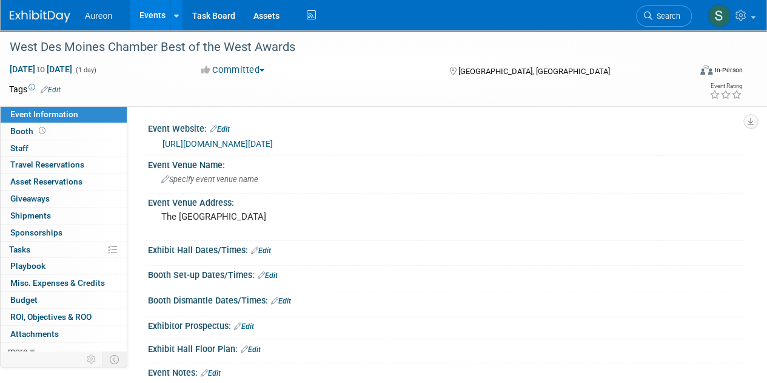
click at [61, 22] on div "Aureon Events Add Event Bulk Upload Events Shareable Event Boards Recently View…" at bounding box center [376, 15] width 732 height 30
click at [55, 14] on img at bounding box center [40, 16] width 61 height 12
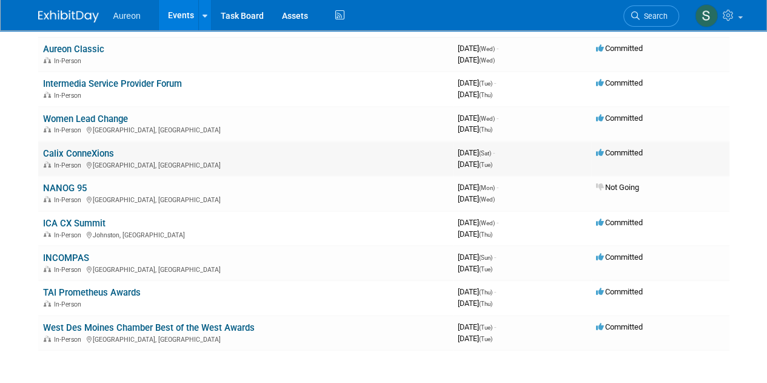
scroll to position [121, 0]
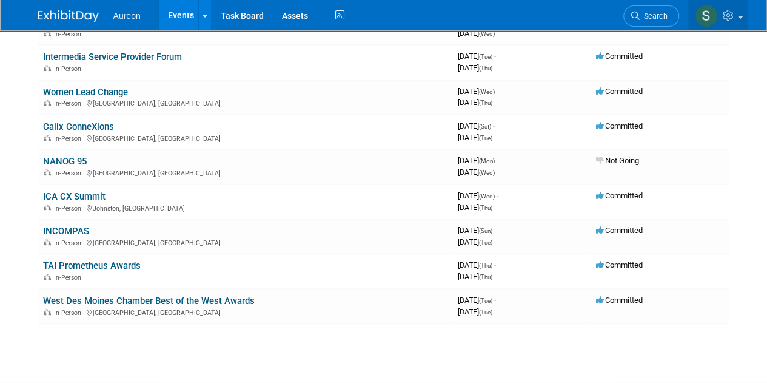
click at [733, 15] on icon at bounding box center [730, 15] width 14 height 11
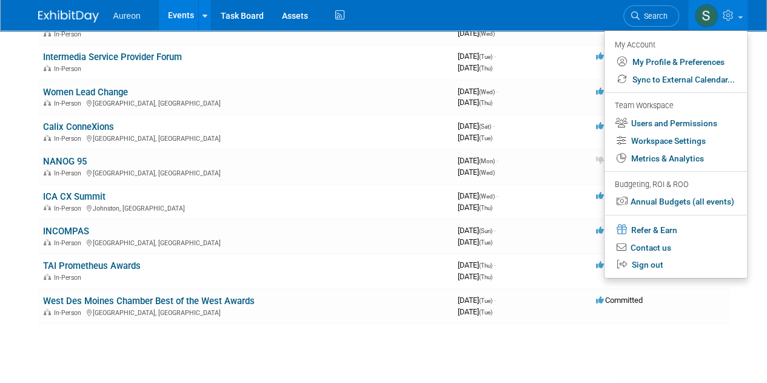
click at [729, 25] on link at bounding box center [717, 15] width 59 height 30
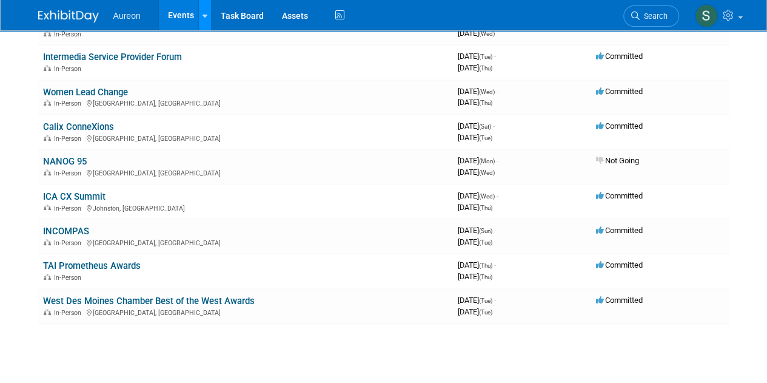
click at [205, 10] on div at bounding box center [204, 15] width 5 height 12
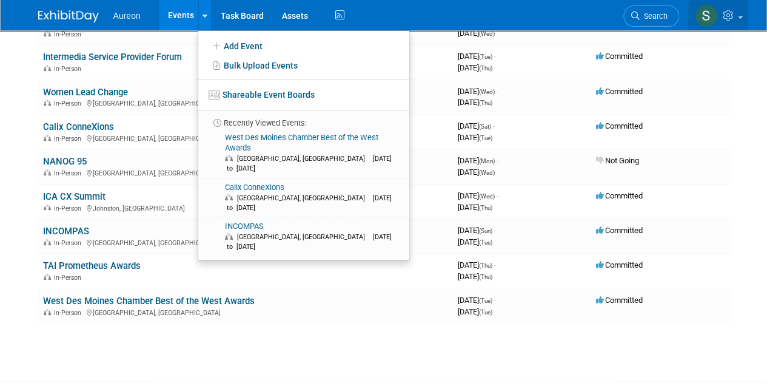
click at [728, 11] on icon at bounding box center [730, 15] width 14 height 11
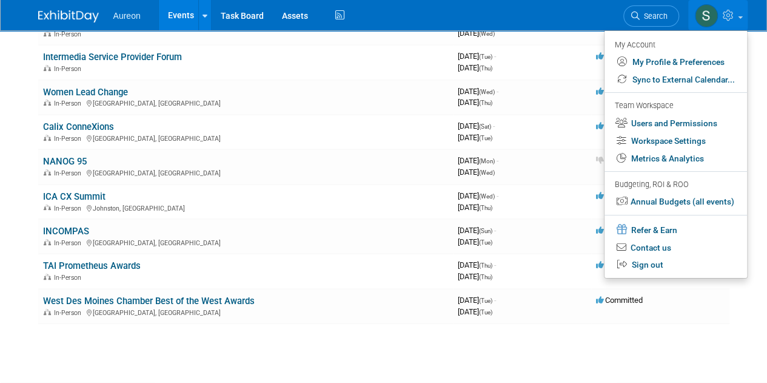
click at [728, 10] on icon at bounding box center [730, 15] width 14 height 11
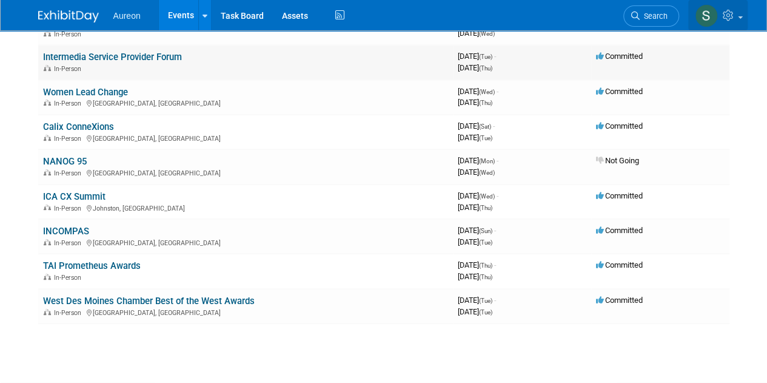
scroll to position [0, 0]
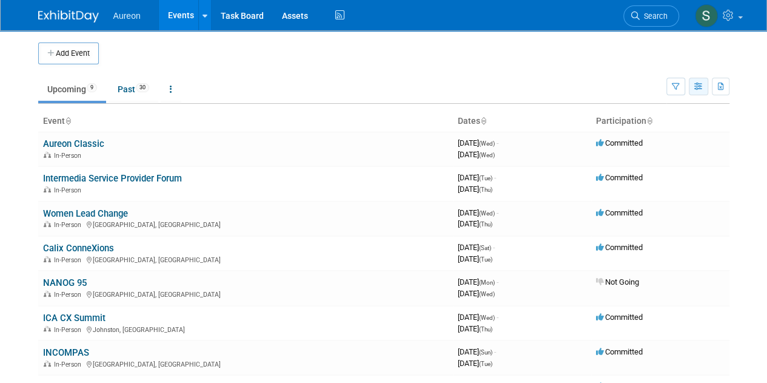
click at [697, 87] on icon "button" at bounding box center [698, 87] width 9 height 8
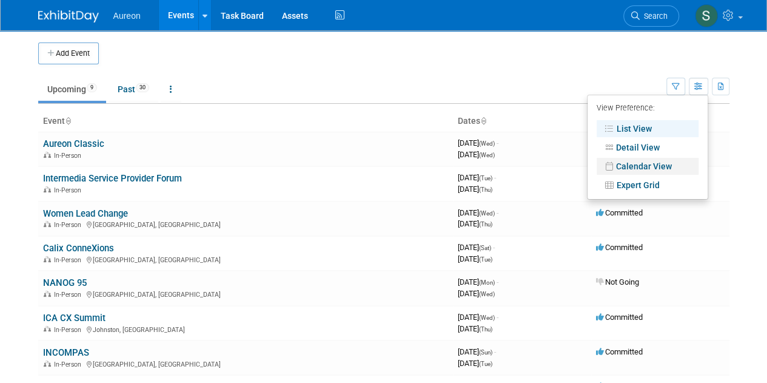
click at [646, 166] on link "Calendar View" at bounding box center [648, 166] width 102 height 17
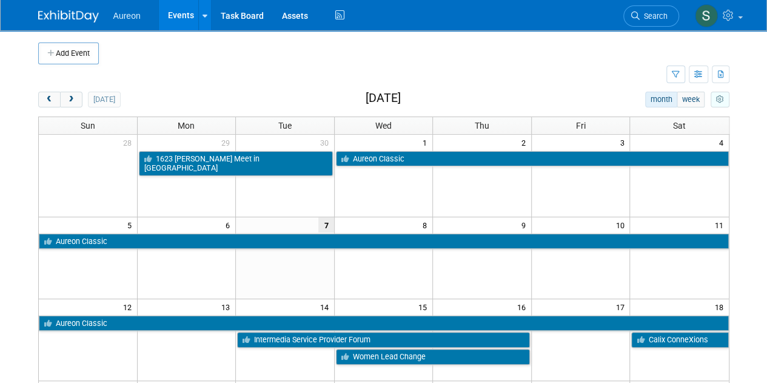
click at [717, 99] on icon "myCustomButton" at bounding box center [720, 100] width 8 height 8
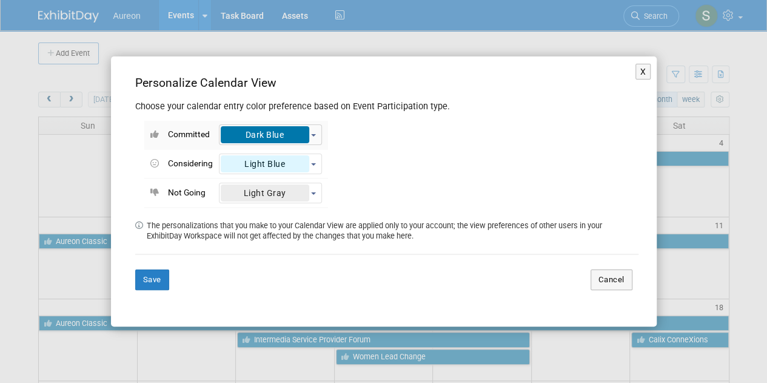
click at [316, 135] on button "Dark Blue" at bounding box center [270, 134] width 103 height 21
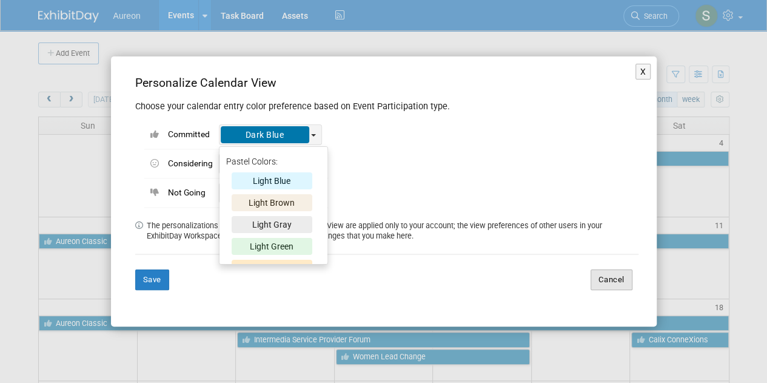
click at [615, 275] on button "Cancel" at bounding box center [611, 279] width 42 height 21
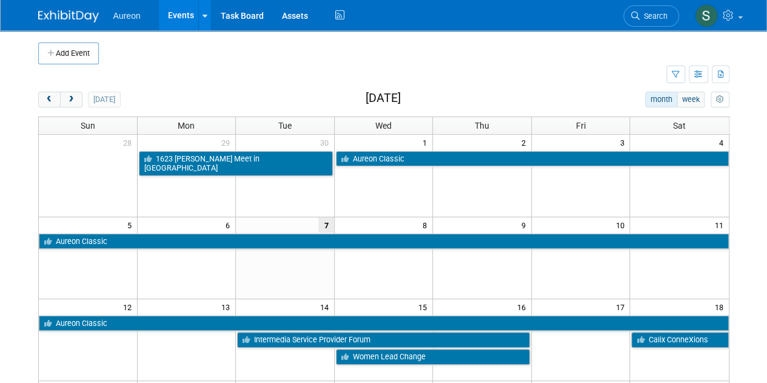
click at [67, 25] on div "Aureon Events Add Event Bulk Upload Events Shareable Event Boards Recently View…" at bounding box center [383, 15] width 691 height 30
click at [68, 13] on img at bounding box center [68, 16] width 61 height 12
click at [702, 73] on icon "button" at bounding box center [698, 75] width 9 height 8
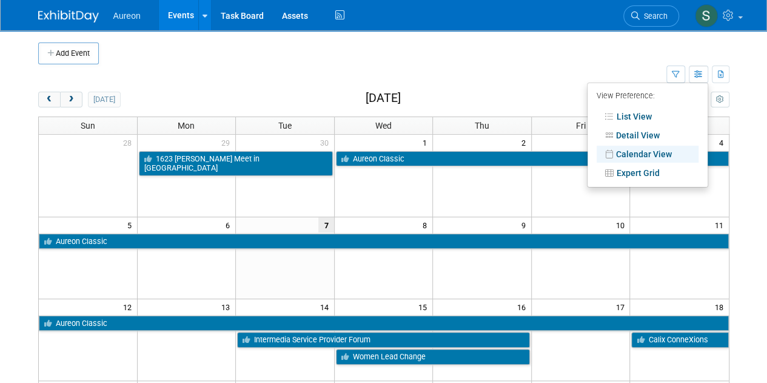
click at [643, 64] on td at bounding box center [352, 74] width 628 height 21
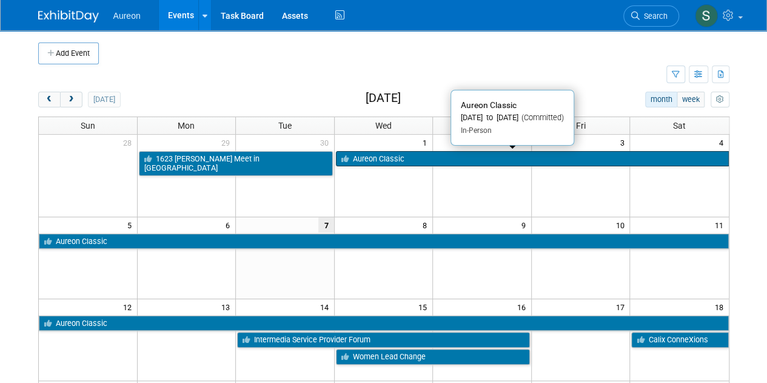
click at [412, 160] on link "Aureon Classic" at bounding box center [532, 159] width 393 height 16
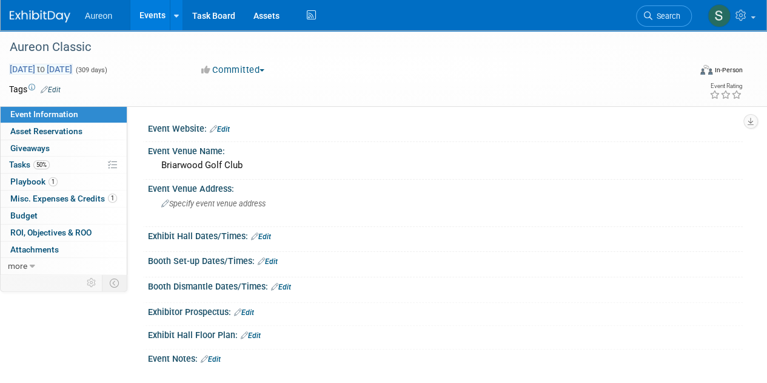
click at [52, 65] on span "[DATE] to [DATE]" at bounding box center [41, 69] width 64 height 11
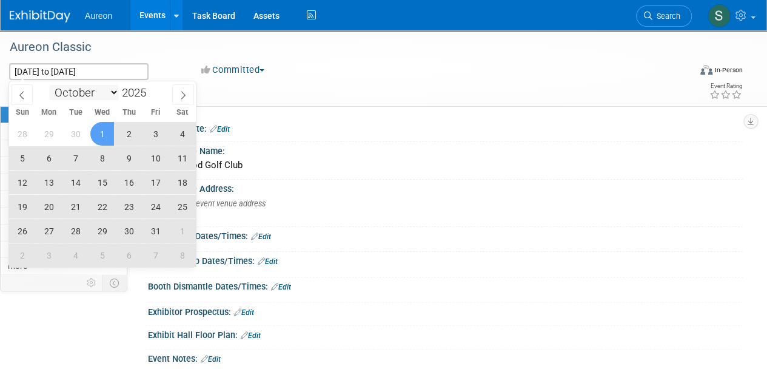
click at [104, 96] on select "January February March April May June July August September October November De…" at bounding box center [84, 92] width 70 height 15
select select "7"
click at [49, 85] on select "January February March April May June July August September October November De…" at bounding box center [84, 92] width 70 height 15
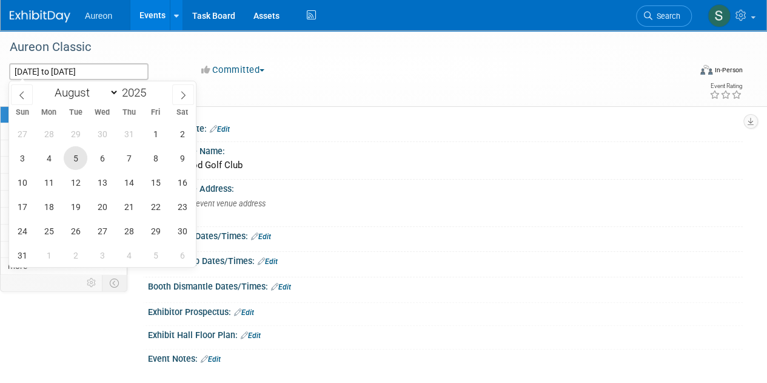
click at [72, 154] on span "5" at bounding box center [76, 158] width 24 height 24
type input "Aug 5, 2025"
click at [101, 159] on span "6" at bounding box center [102, 158] width 24 height 24
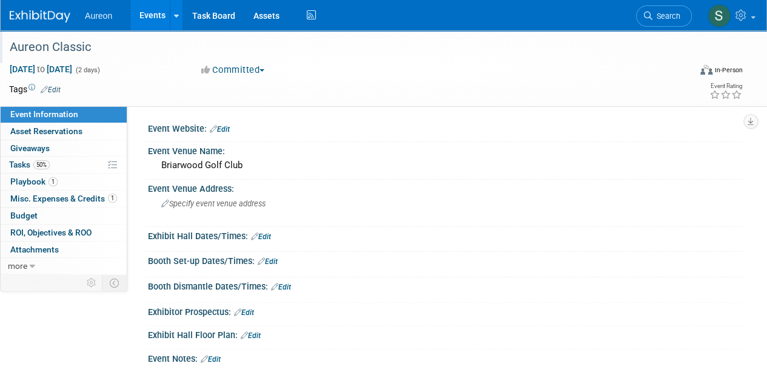
click at [536, 52] on div "Aureon Classic" at bounding box center [342, 47] width 675 height 22
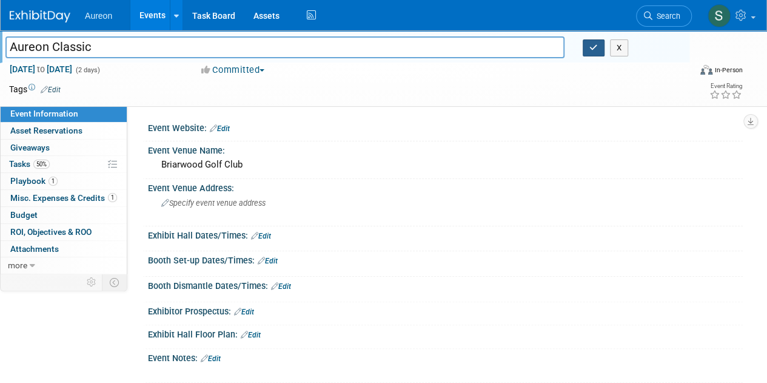
click at [589, 45] on icon "button" at bounding box center [593, 48] width 8 height 8
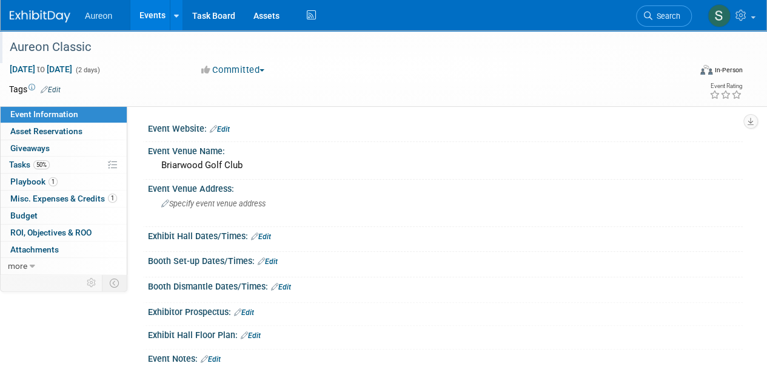
click at [58, 18] on img at bounding box center [40, 16] width 61 height 12
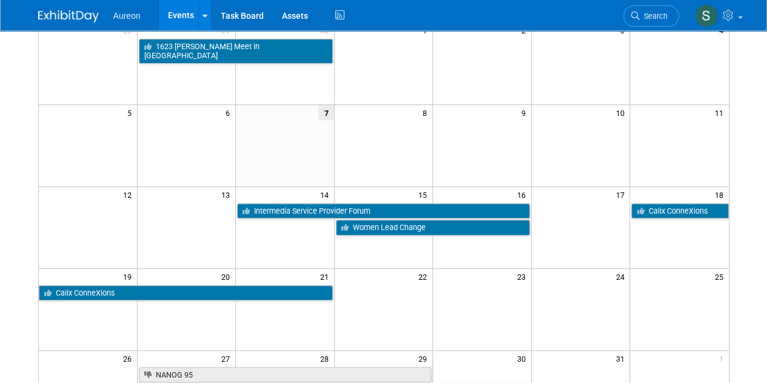
scroll to position [182, 0]
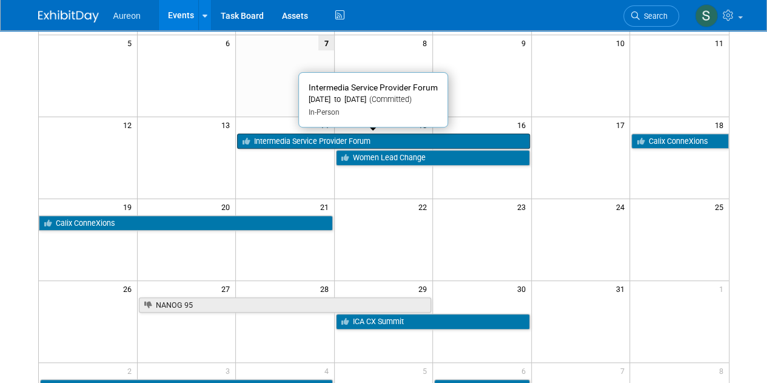
click at [364, 142] on link "Intermedia Service Provider Forum" at bounding box center [383, 141] width 293 height 16
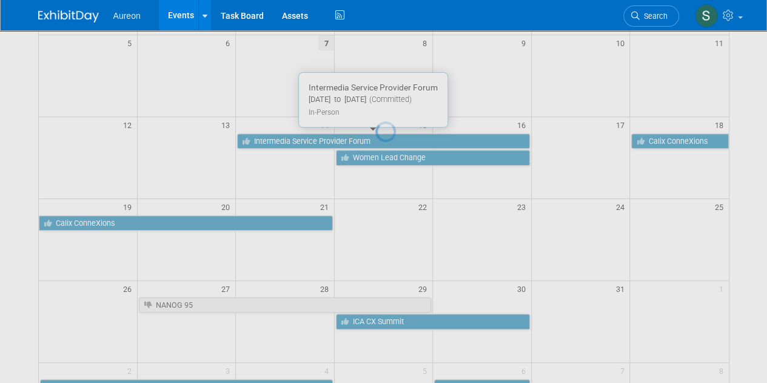
click at [375, 142] on div at bounding box center [383, 191] width 17 height 383
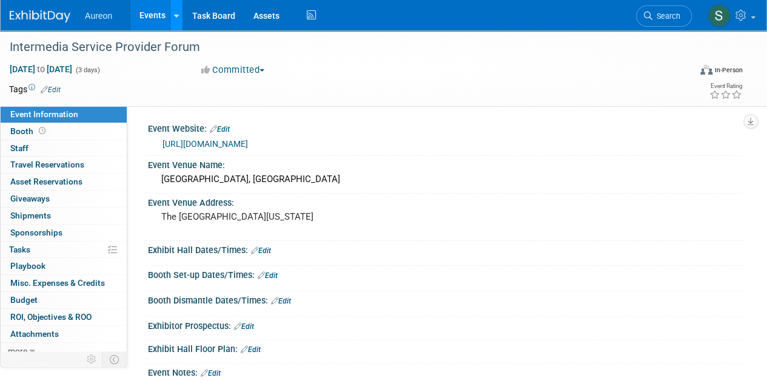
click at [176, 17] on icon at bounding box center [176, 16] width 5 height 8
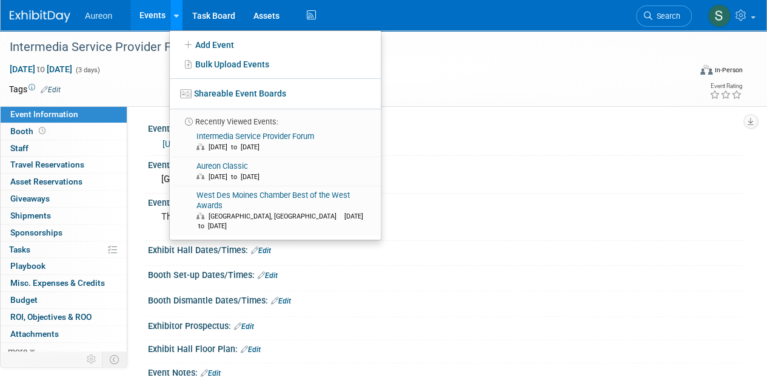
click at [174, 19] on icon at bounding box center [176, 16] width 5 height 8
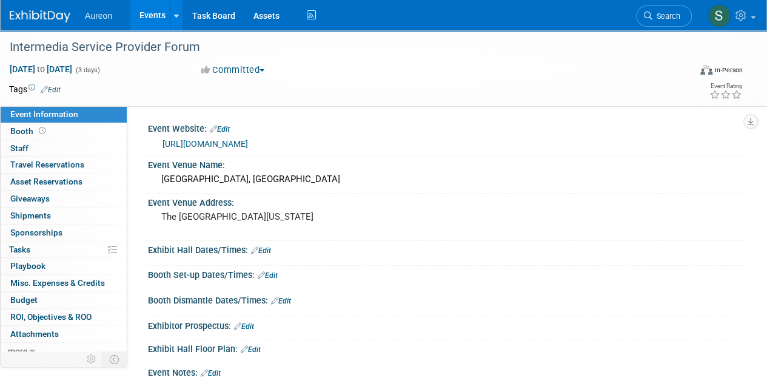
click at [61, 16] on img at bounding box center [40, 16] width 61 height 12
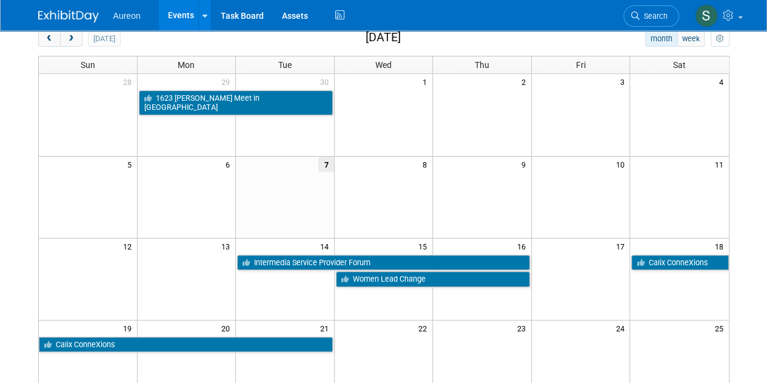
scroll to position [121, 0]
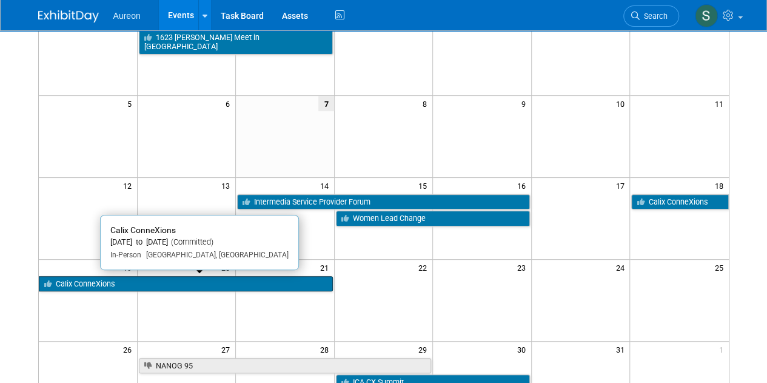
click at [154, 277] on link "Calix ConneXions" at bounding box center [186, 284] width 294 height 16
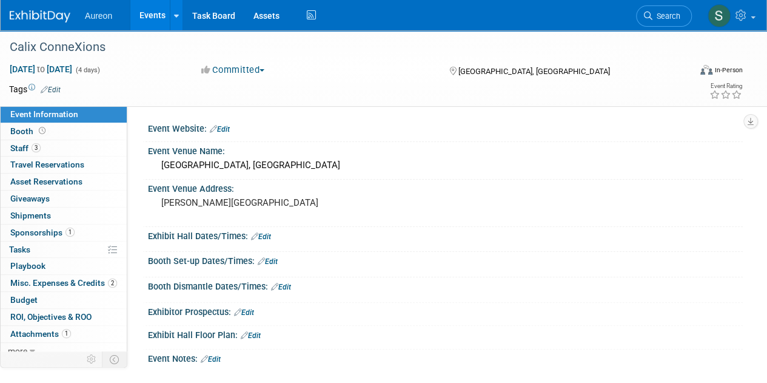
click at [24, 13] on img at bounding box center [40, 16] width 61 height 12
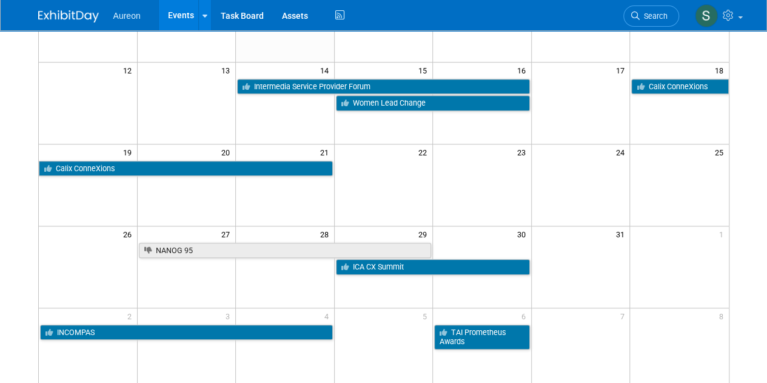
scroll to position [303, 0]
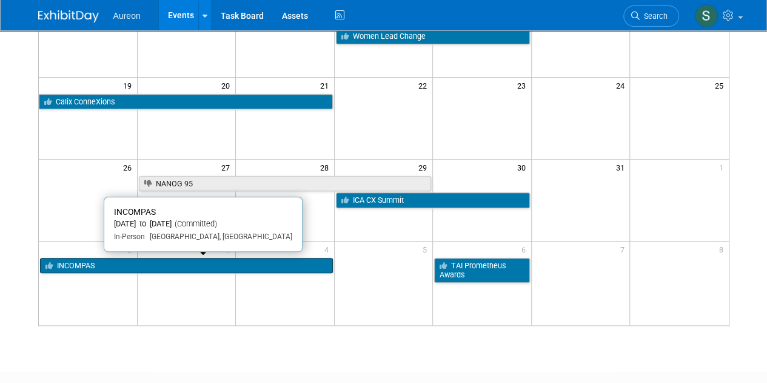
click at [123, 260] on link "INCOMPAS" at bounding box center [186, 266] width 293 height 16
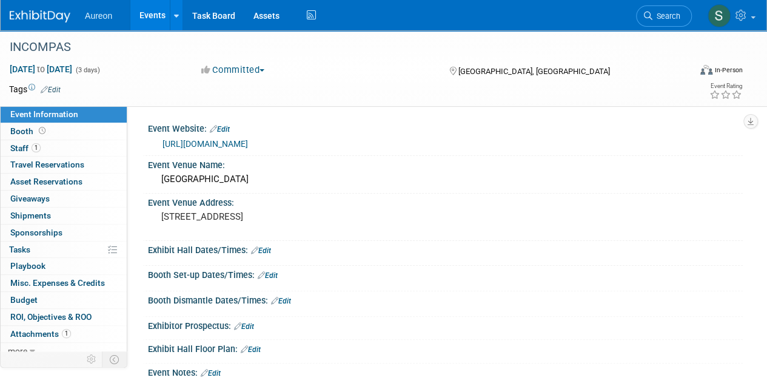
click at [45, 13] on img at bounding box center [40, 16] width 61 height 12
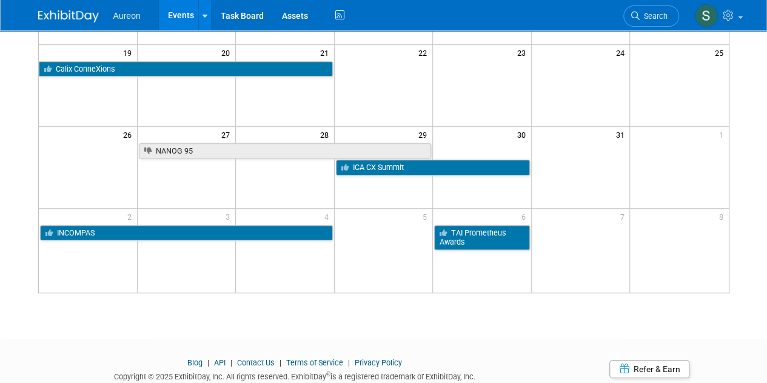
scroll to position [364, 0]
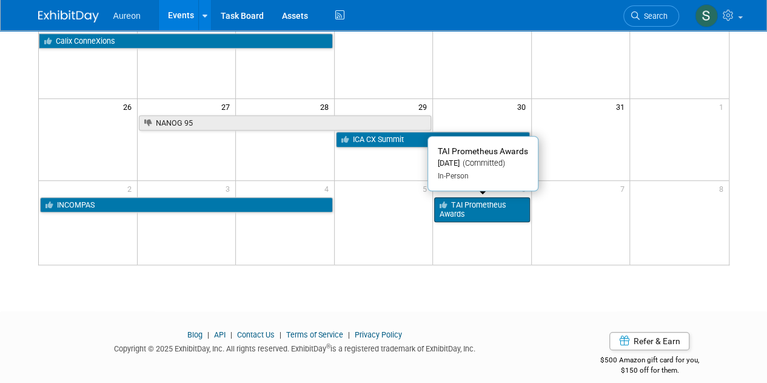
click at [493, 211] on link "TAI Prometheus Awards" at bounding box center [482, 209] width 96 height 25
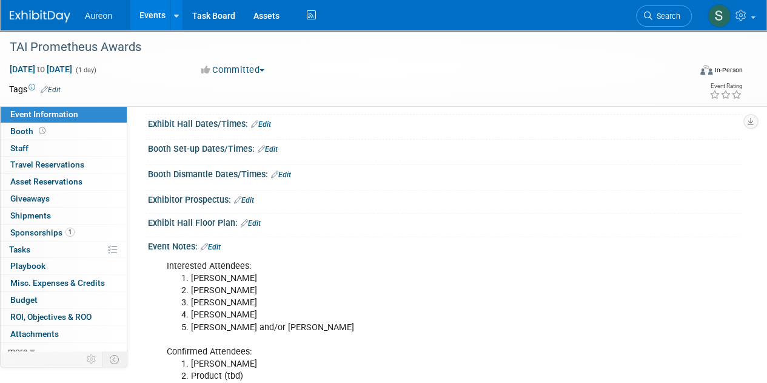
scroll to position [121, 0]
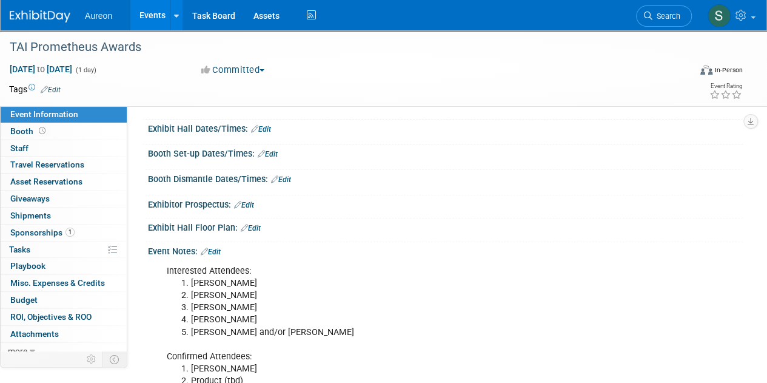
click at [45, 10] on img at bounding box center [40, 16] width 61 height 12
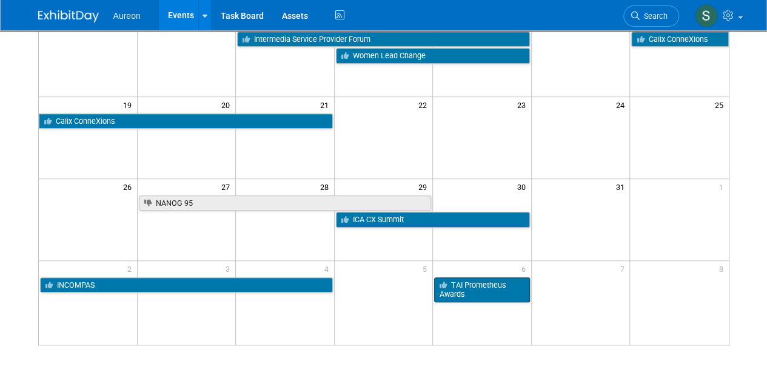
scroll to position [303, 0]
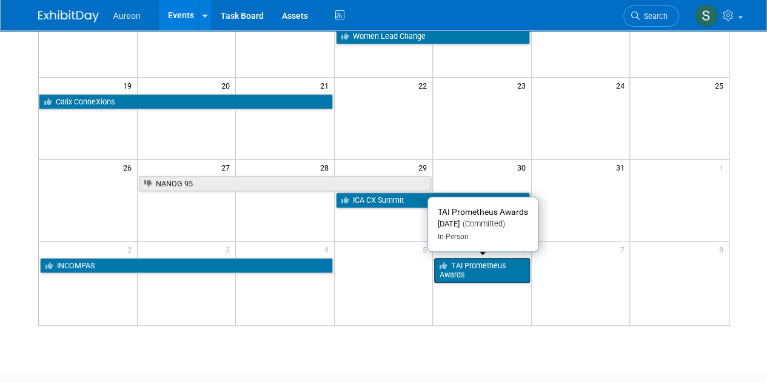
click at [511, 263] on link "TAI Prometheus Awards" at bounding box center [482, 270] width 96 height 25
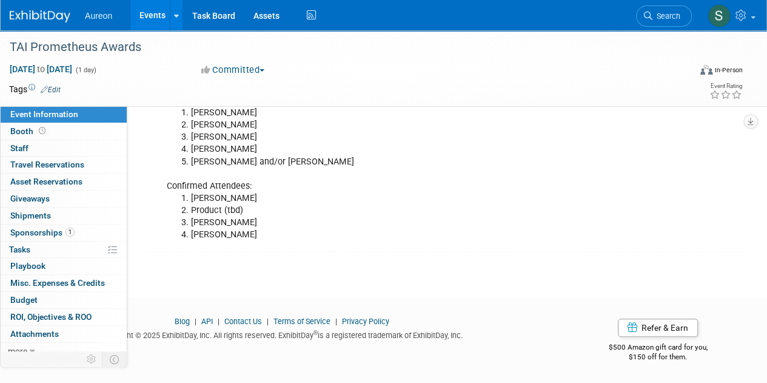
scroll to position [243, 0]
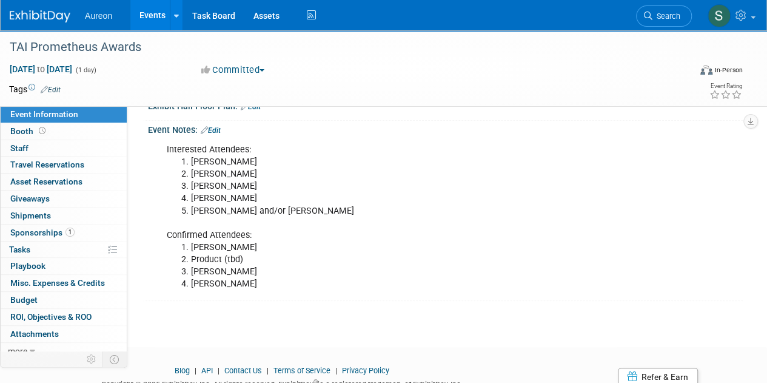
click at [55, 17] on img at bounding box center [40, 16] width 61 height 12
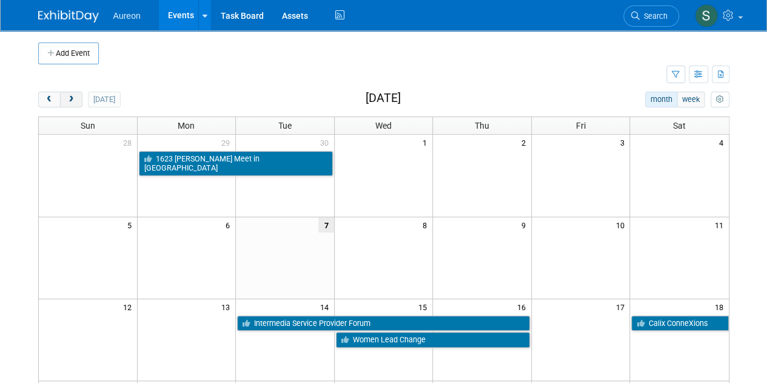
click at [75, 95] on button "next" at bounding box center [71, 100] width 22 height 16
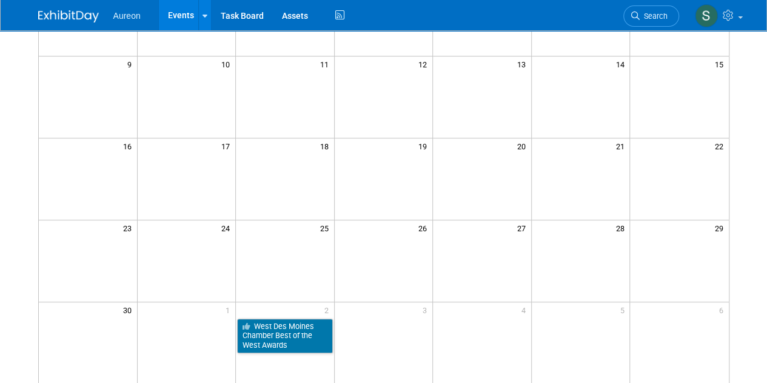
scroll to position [303, 0]
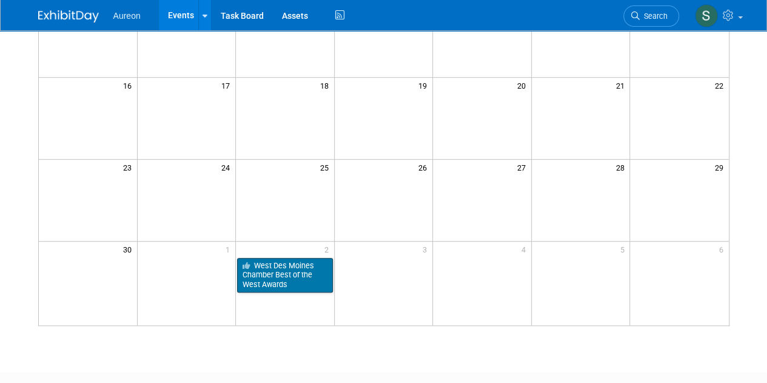
click at [290, 273] on link "West Des Moines Chamber Best of the West Awards" at bounding box center [285, 275] width 96 height 35
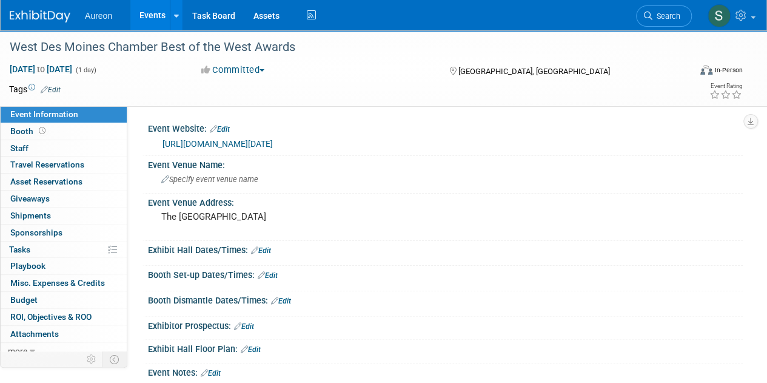
click at [27, 21] on img at bounding box center [40, 16] width 61 height 12
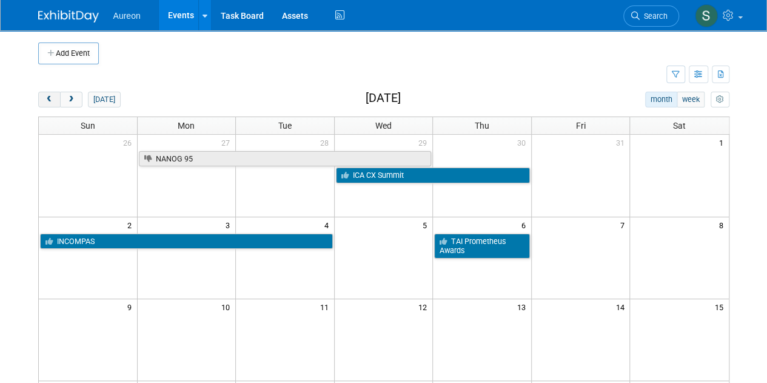
click at [51, 93] on button "prev" at bounding box center [49, 100] width 22 height 16
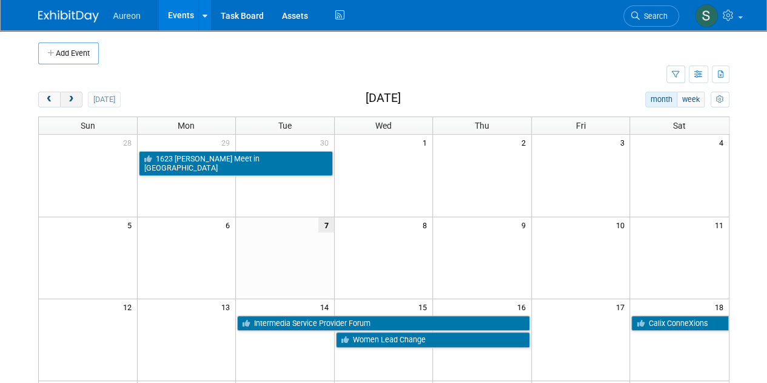
click at [78, 99] on button "next" at bounding box center [71, 100] width 22 height 16
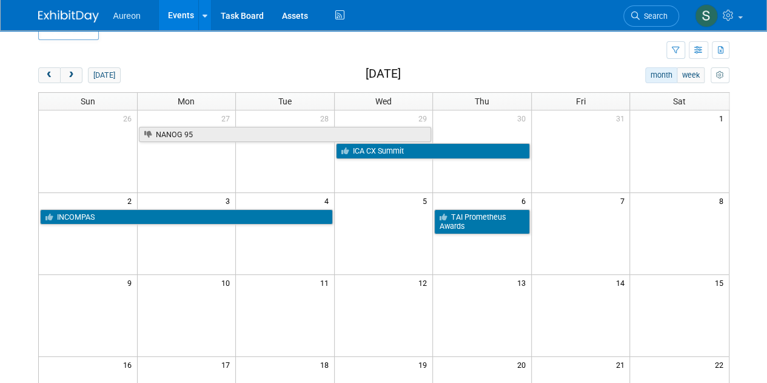
scroll to position [61, 0]
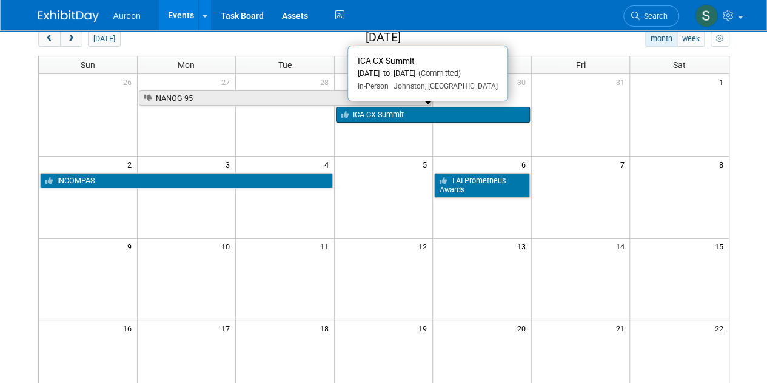
click at [418, 111] on link "ICA CX Summit" at bounding box center [433, 115] width 194 height 16
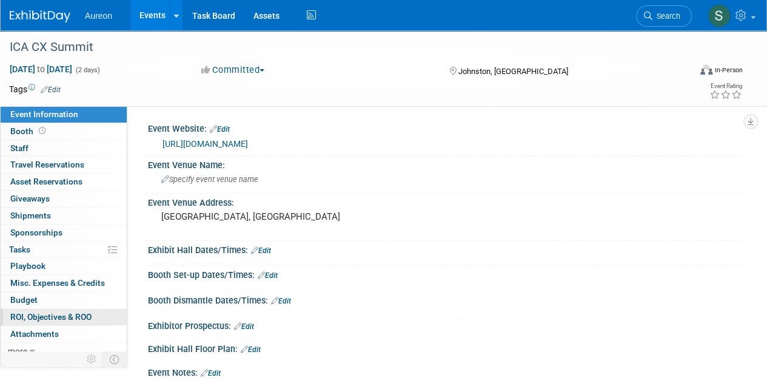
click at [48, 313] on span "ROI, Objectives & ROO 0" at bounding box center [50, 317] width 81 height 10
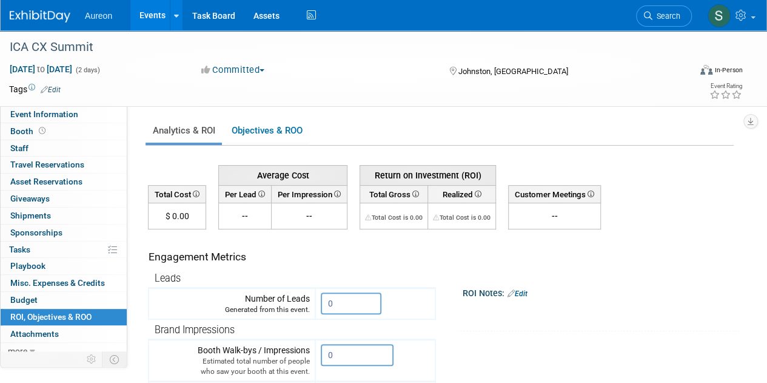
click at [45, 10] on img at bounding box center [40, 16] width 61 height 12
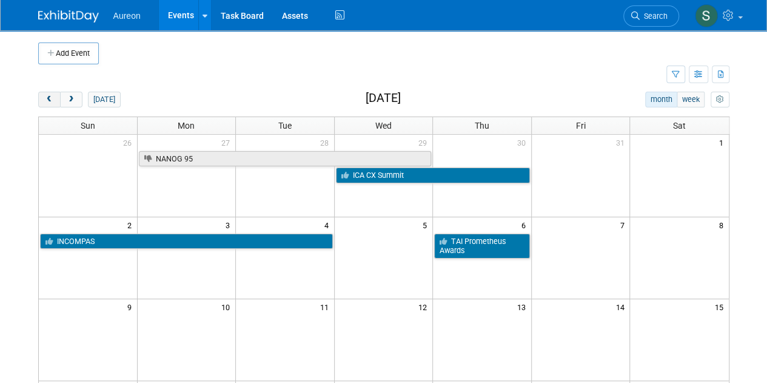
click at [45, 96] on span "prev" at bounding box center [49, 100] width 9 height 8
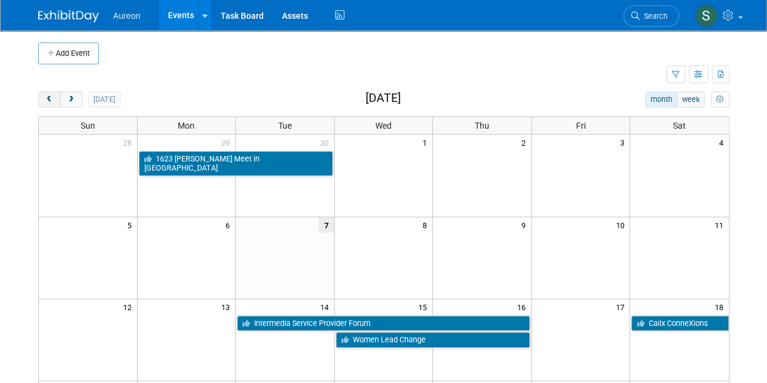
click at [45, 96] on span "prev" at bounding box center [49, 100] width 9 height 8
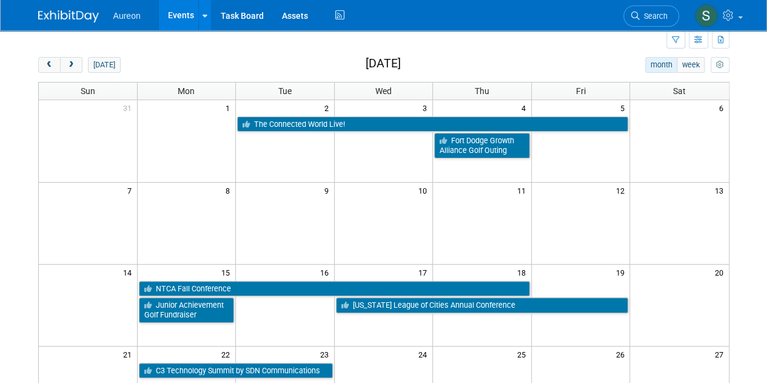
scroll to position [61, 0]
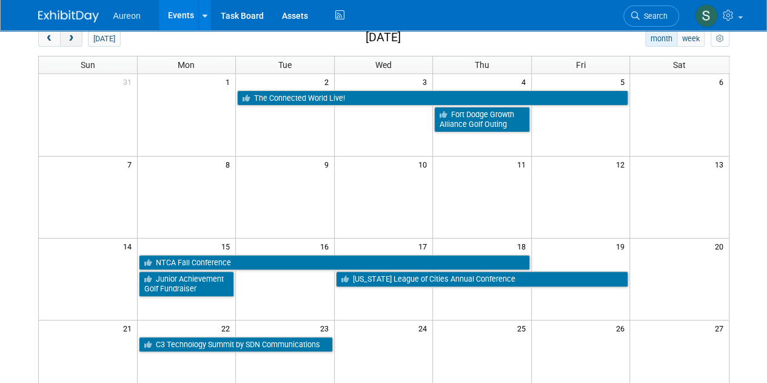
click at [73, 32] on button "next" at bounding box center [71, 39] width 22 height 16
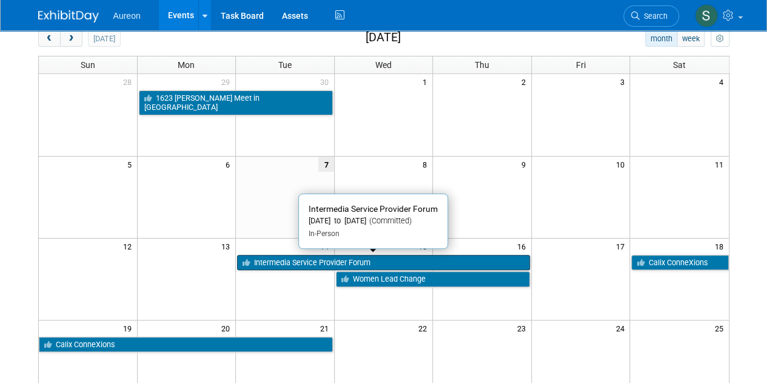
click at [381, 263] on link "Intermedia Service Provider Forum" at bounding box center [383, 263] width 293 height 16
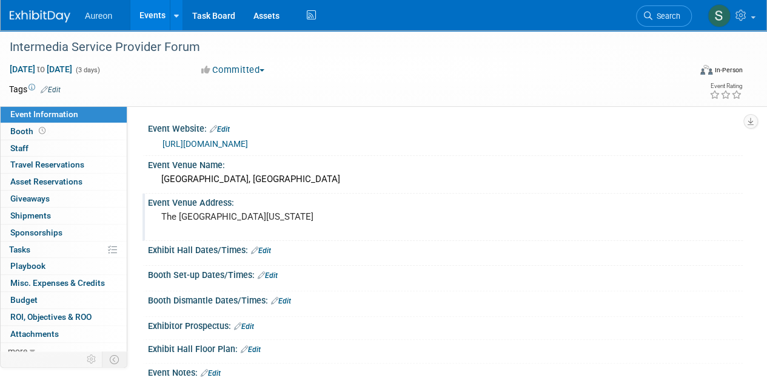
scroll to position [121, 0]
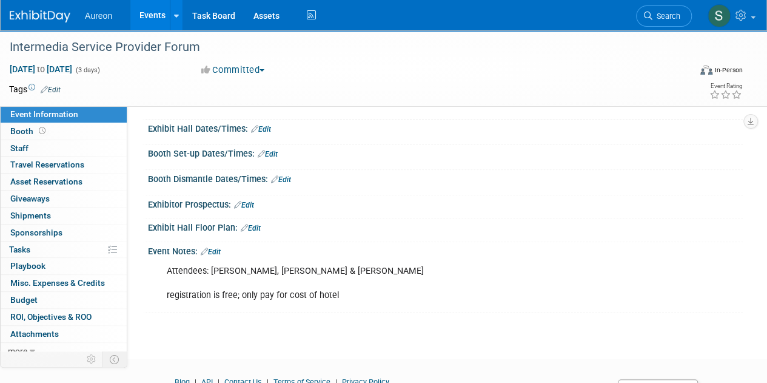
click at [47, 12] on img at bounding box center [40, 16] width 61 height 12
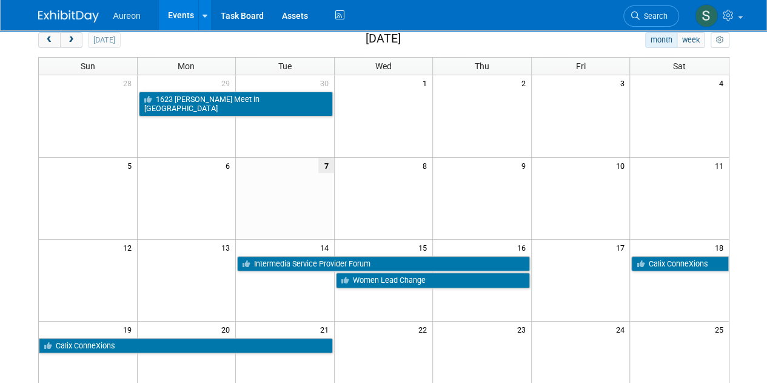
scroll to position [61, 0]
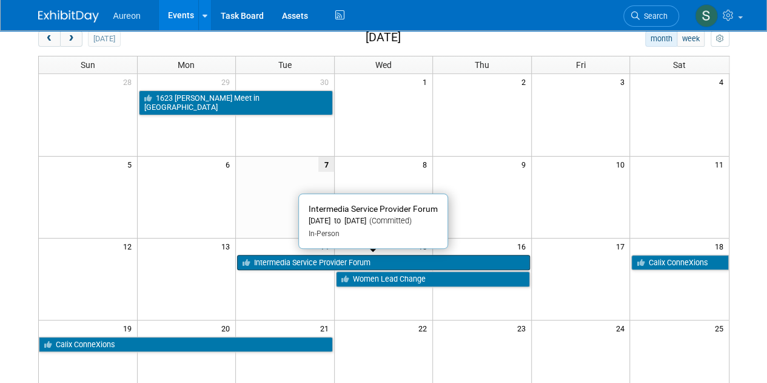
click at [330, 255] on link "Intermedia Service Provider Forum" at bounding box center [383, 263] width 293 height 16
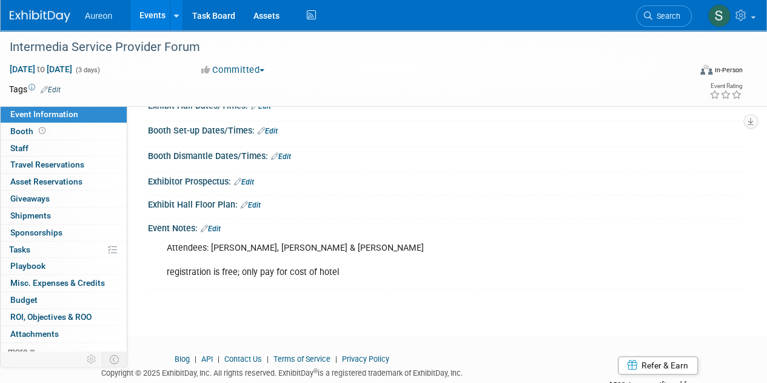
scroll to position [119, 0]
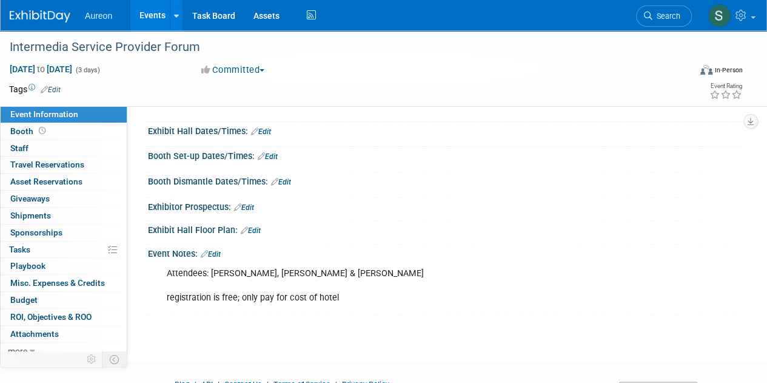
click at [45, 20] on img at bounding box center [40, 16] width 61 height 12
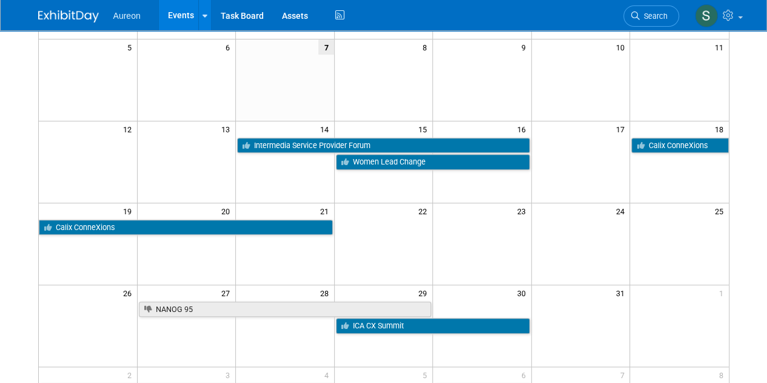
scroll to position [243, 0]
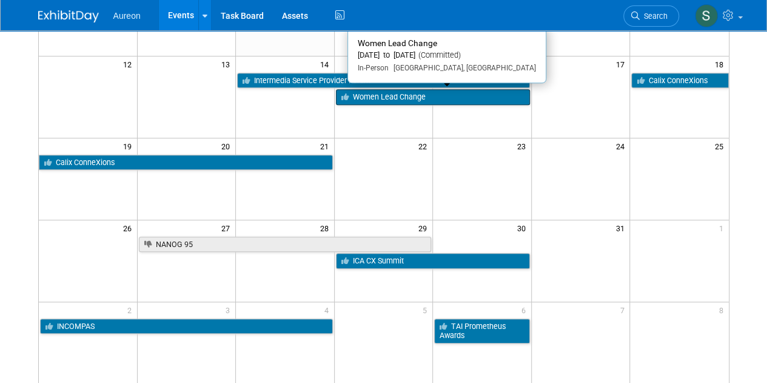
click at [409, 94] on link "Women Lead Change" at bounding box center [433, 97] width 194 height 16
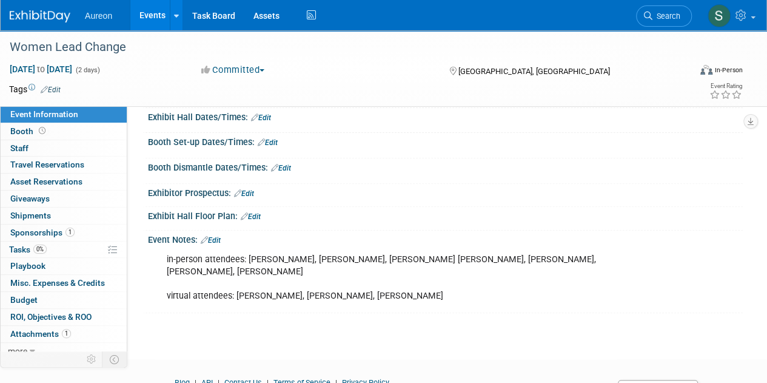
scroll to position [192, 0]
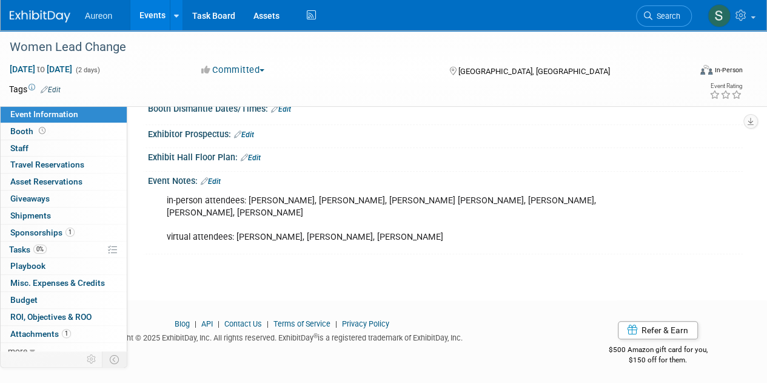
click at [221, 177] on link "Edit" at bounding box center [211, 181] width 20 height 8
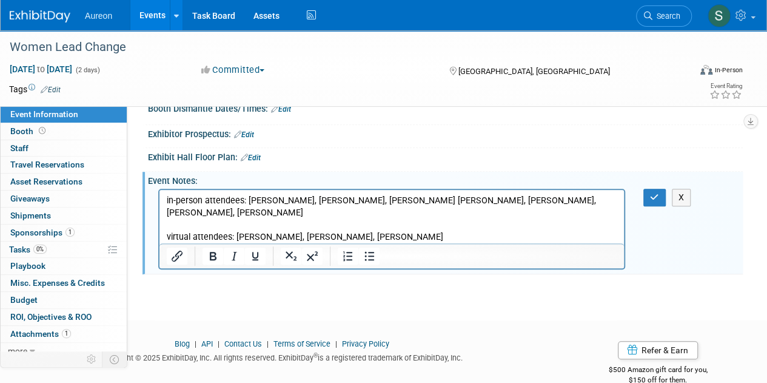
scroll to position [0, 0]
click at [439, 234] on p "in-person attendees: [PERSON_NAME], [PERSON_NAME], [PERSON_NAME] [PERSON_NAME],…" at bounding box center [392, 219] width 450 height 49
click at [650, 193] on icon "button" at bounding box center [654, 197] width 9 height 8
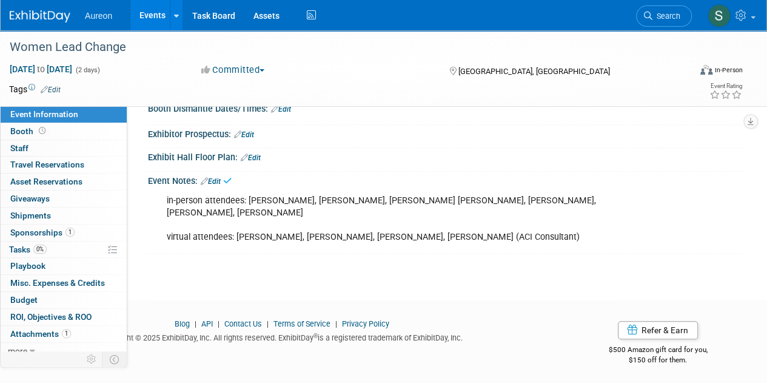
scroll to position [10, 0]
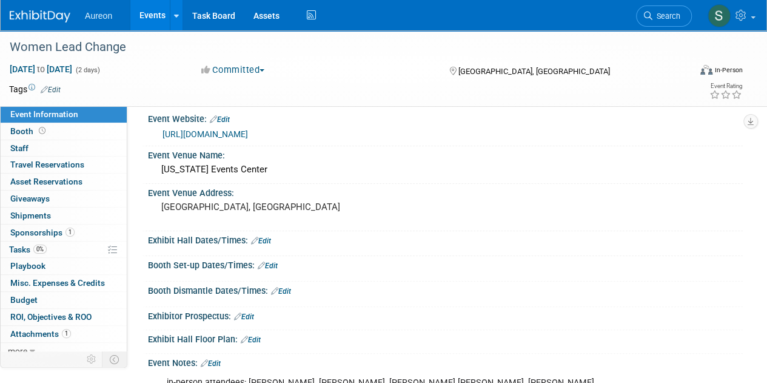
click at [40, 9] on link at bounding box center [47, 10] width 75 height 10
